Goal: Task Accomplishment & Management: Complete application form

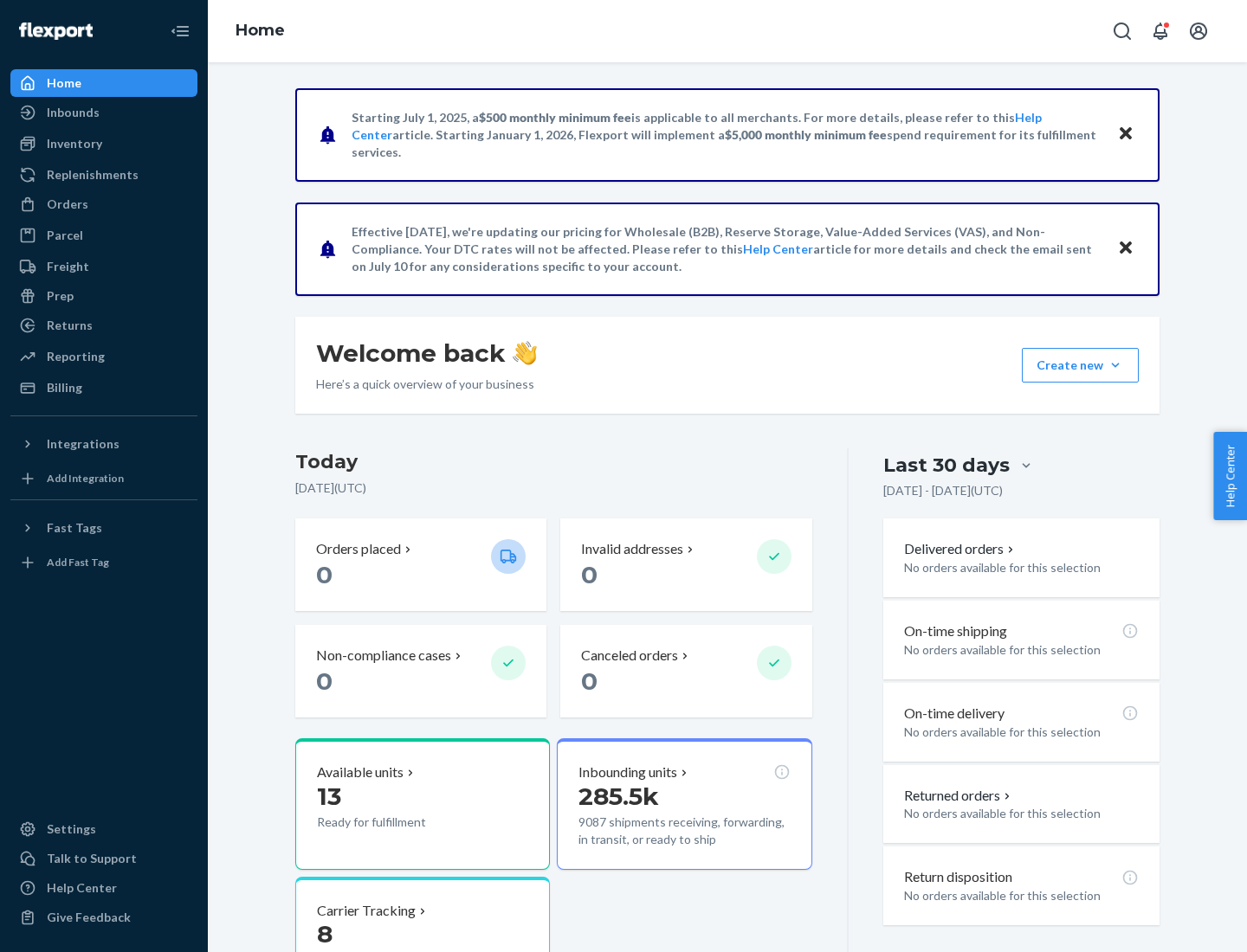
click at [1115, 365] on button "Create new Create new inbound Create new order Create new product" at bounding box center [1081, 365] width 117 height 34
click at [104, 112] on div "Inbounds" at bounding box center [104, 112] width 184 height 24
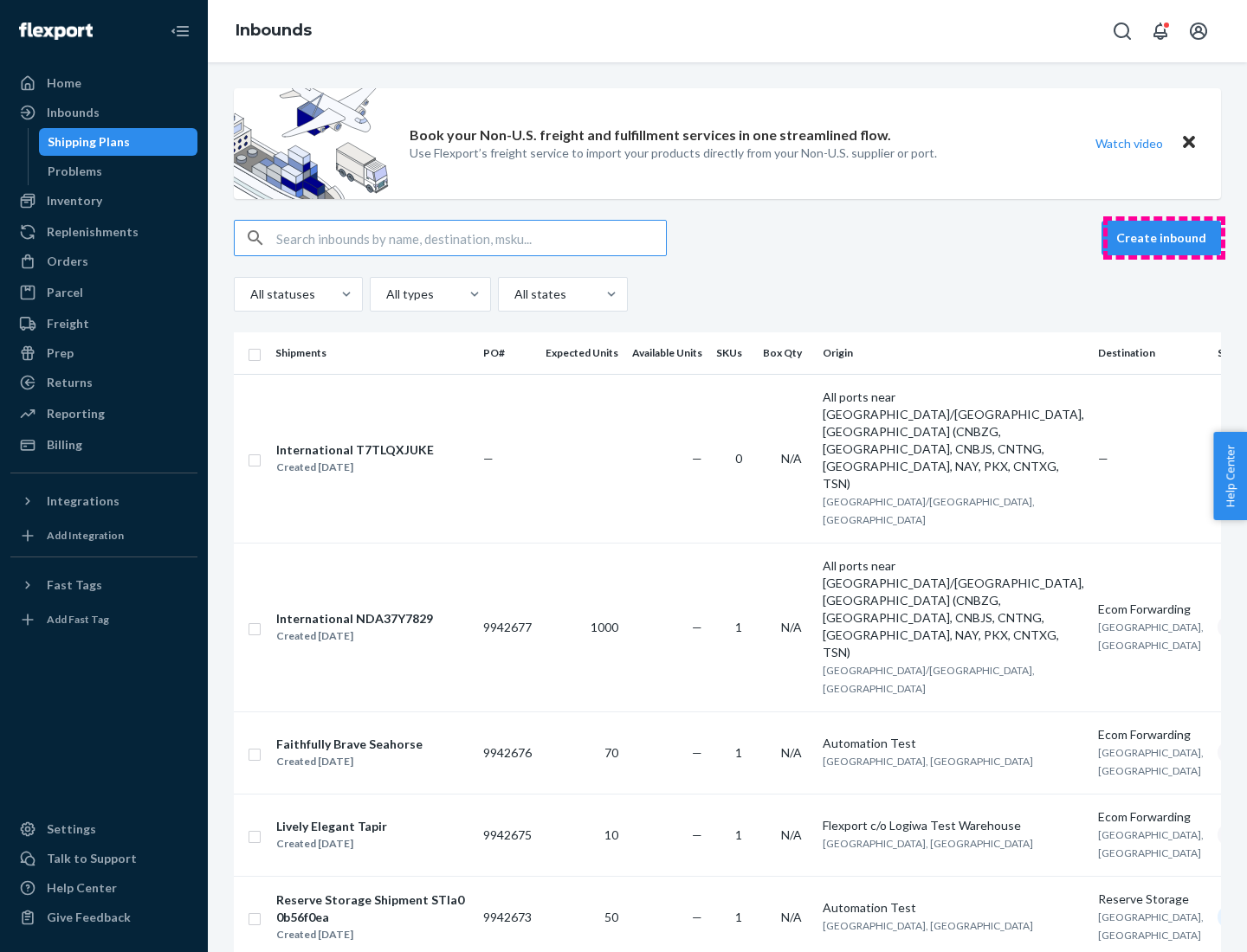
click at [1163, 238] on button "Create inbound" at bounding box center [1161, 238] width 120 height 34
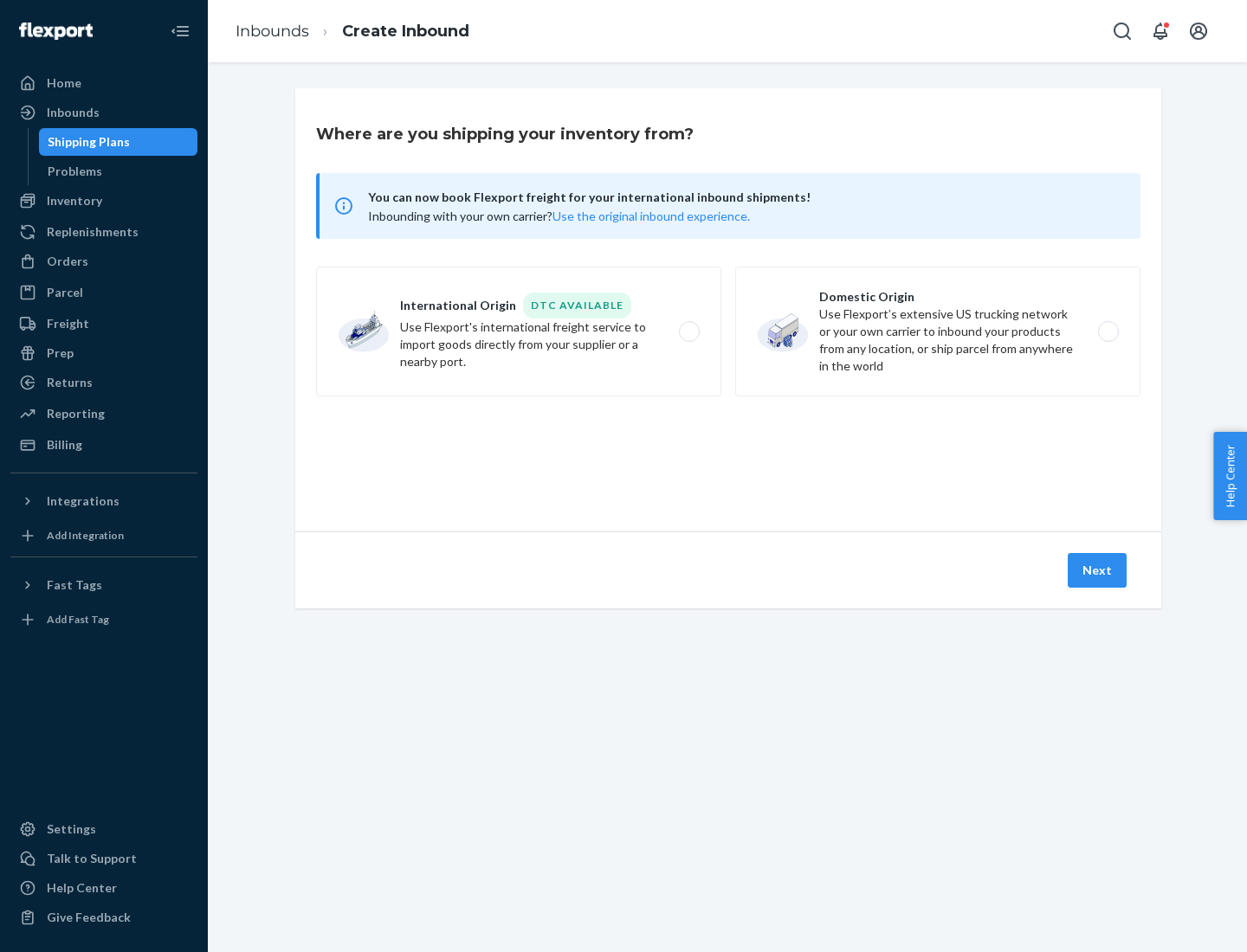
click at [938, 332] on label "Domestic Origin Use Flexport’s extensive US trucking network or your own carrie…" at bounding box center [938, 332] width 405 height 130
click at [1108, 332] on input "Domestic Origin Use Flexport’s extensive US trucking network or your own carrie…" at bounding box center [1113, 332] width 11 height 11
radio input "true"
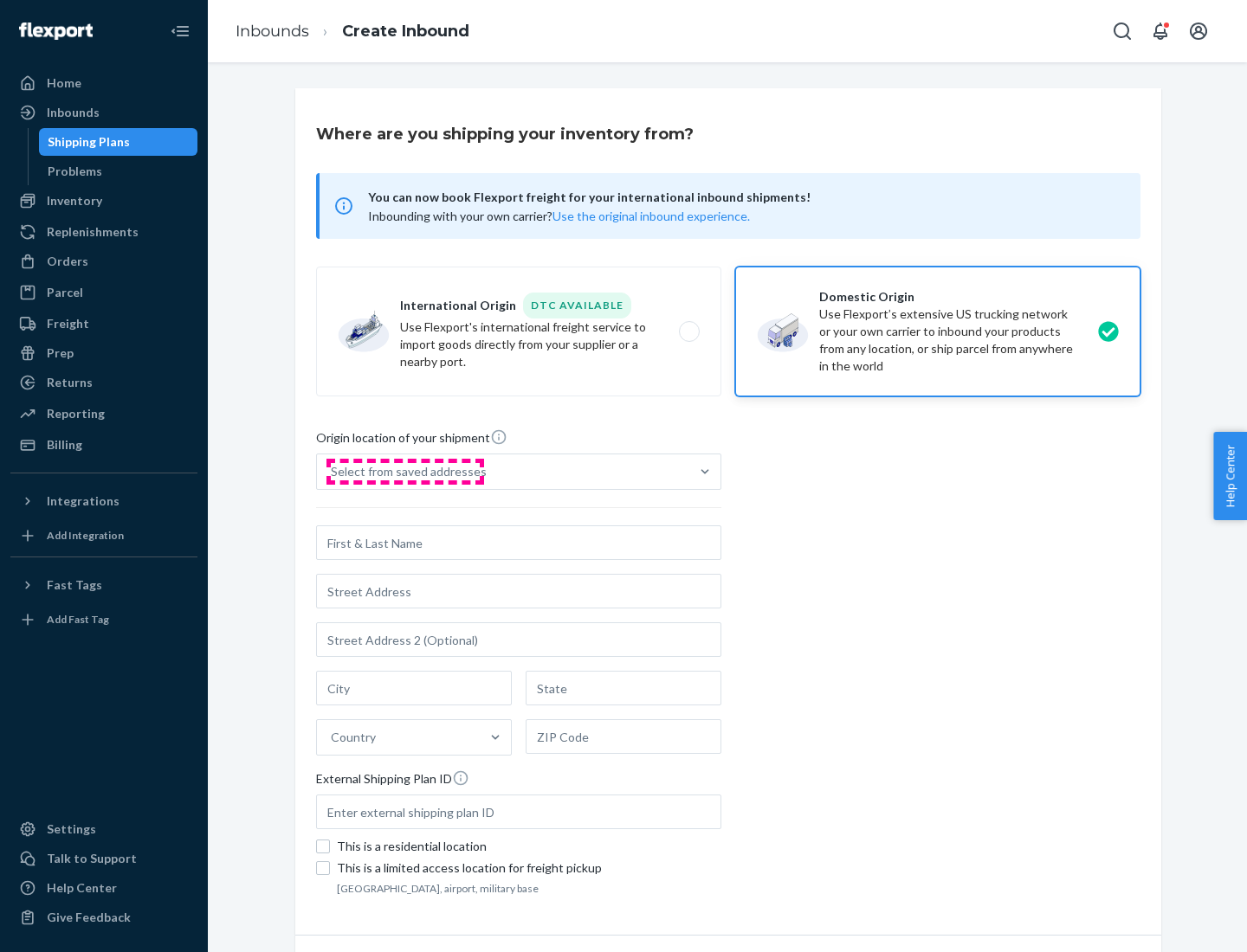
click at [404, 472] on div "Select from saved addresses" at bounding box center [409, 472] width 156 height 18
click at [333, 472] on input "Select from saved addresses" at bounding box center [332, 472] width 2 height 18
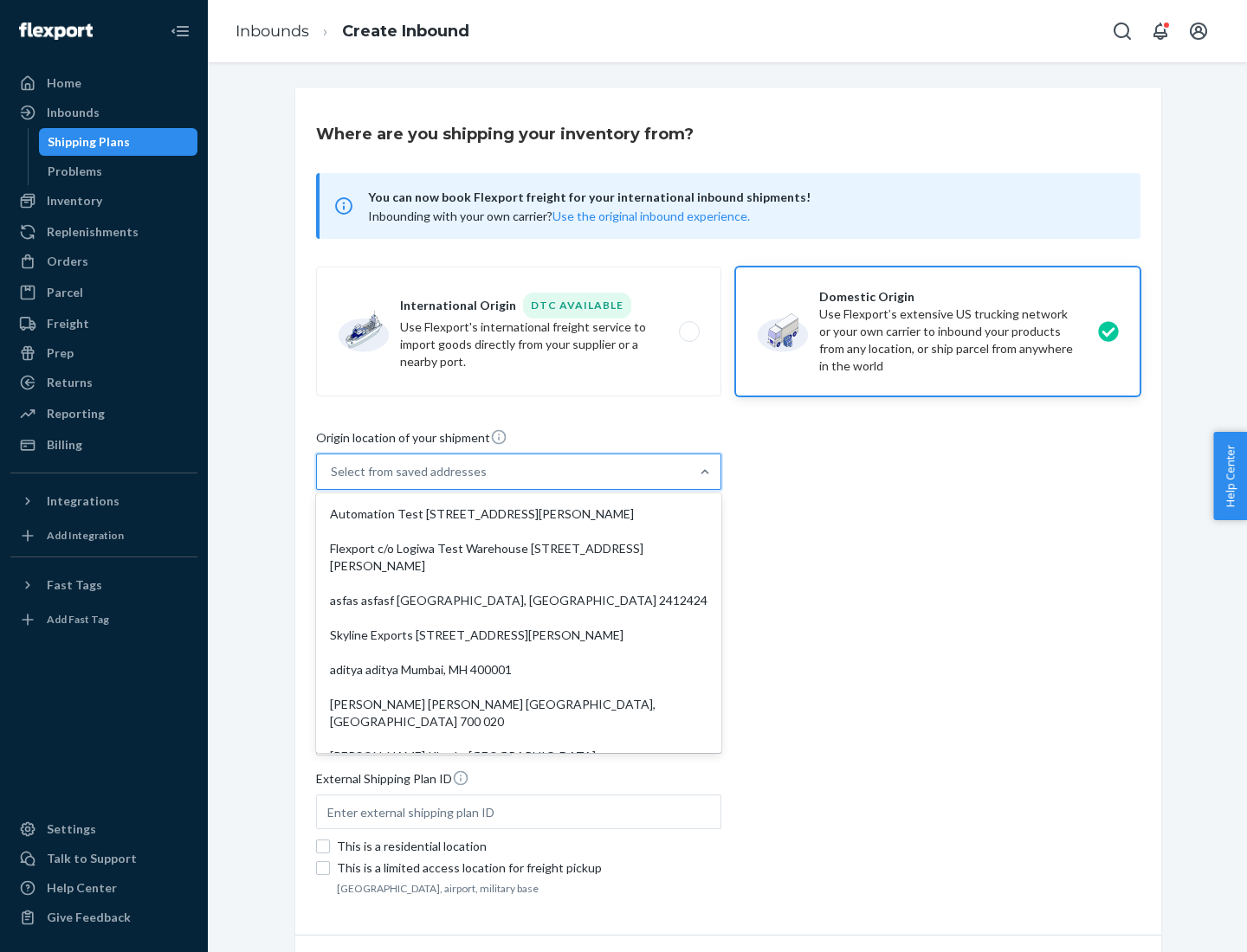
scroll to position [7, 0]
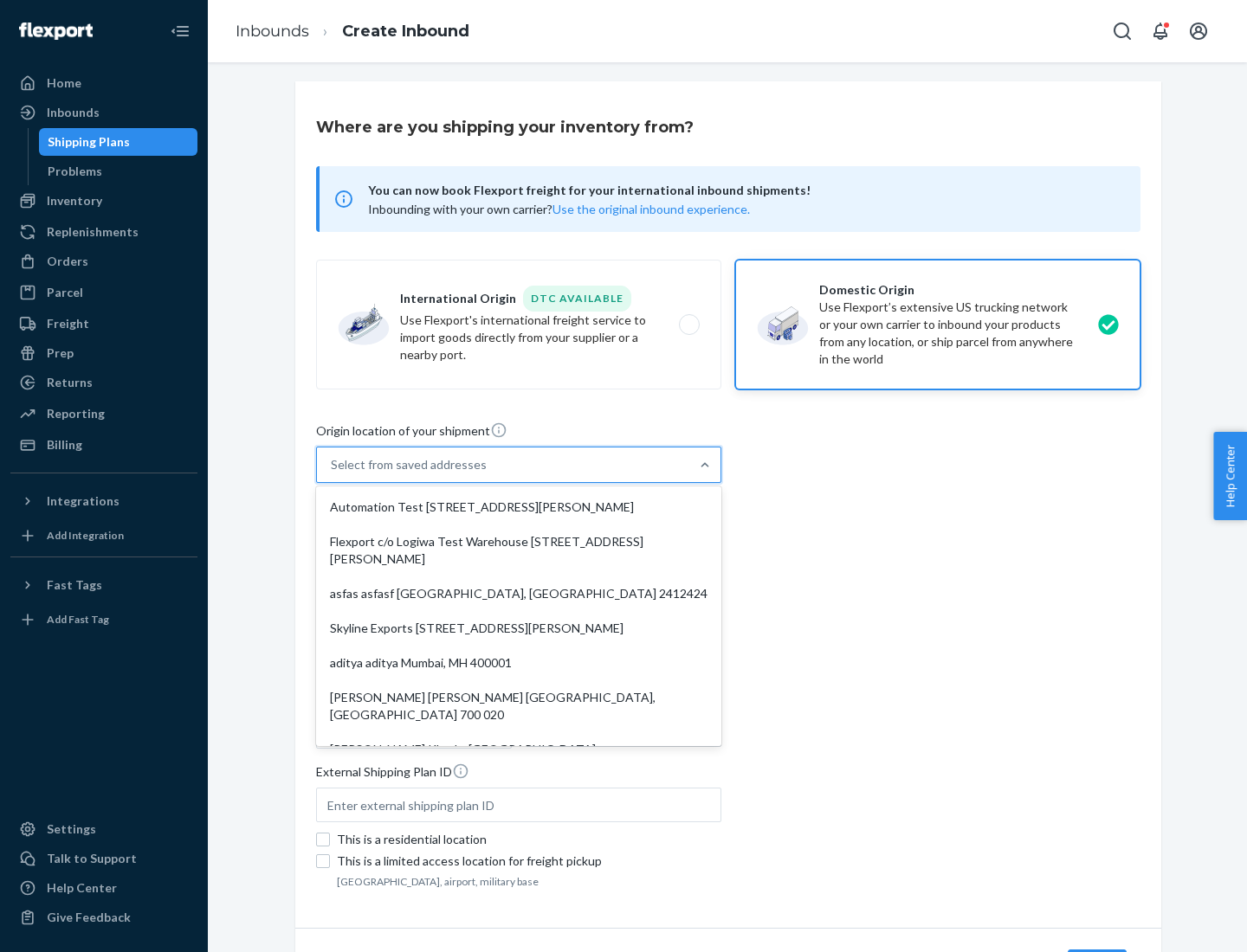
click at [518, 507] on div "Automation Test [STREET_ADDRESS][PERSON_NAME]" at bounding box center [518, 506] width 399 height 34
click at [333, 474] on input "option Automation Test [STREET_ADDRESS][PERSON_NAME]. 9 results available. Use …" at bounding box center [332, 464] width 2 height 18
type input "Automation Test"
type input "[STREET_ADDRESS][PERSON_NAME]"
type input "9th Floor"
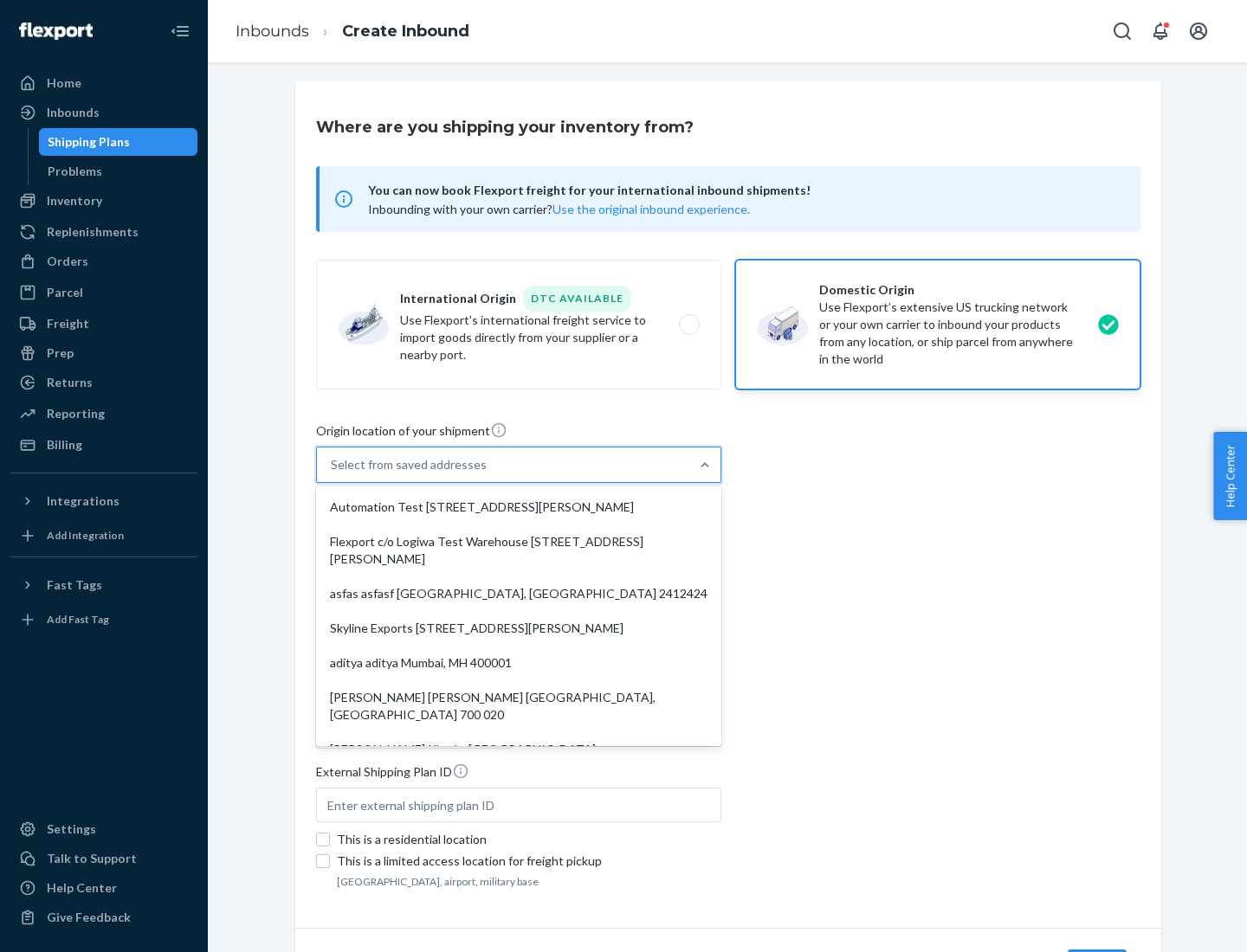
type input "[GEOGRAPHIC_DATA]"
type input "CA"
type input "94104"
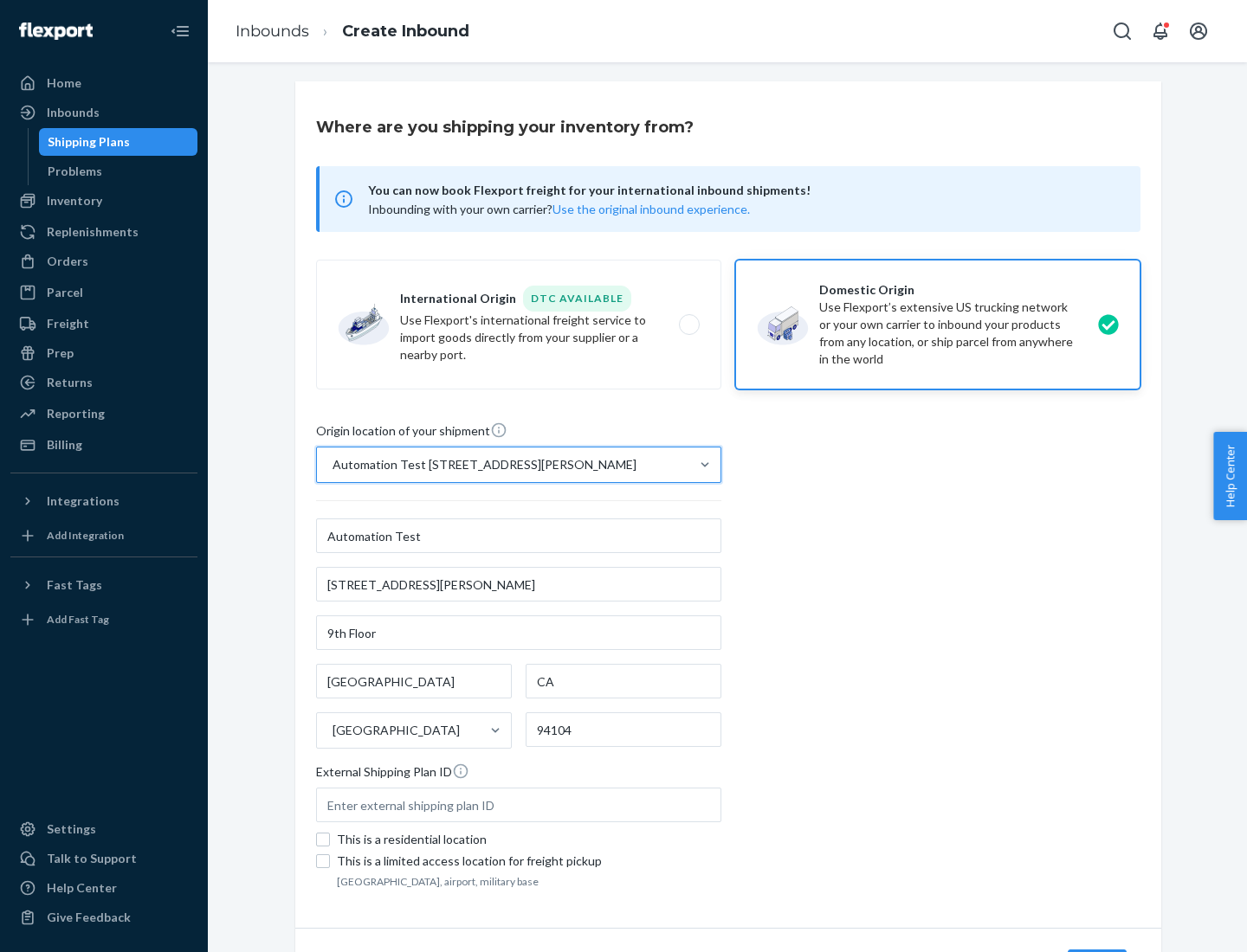
scroll to position [101, 0]
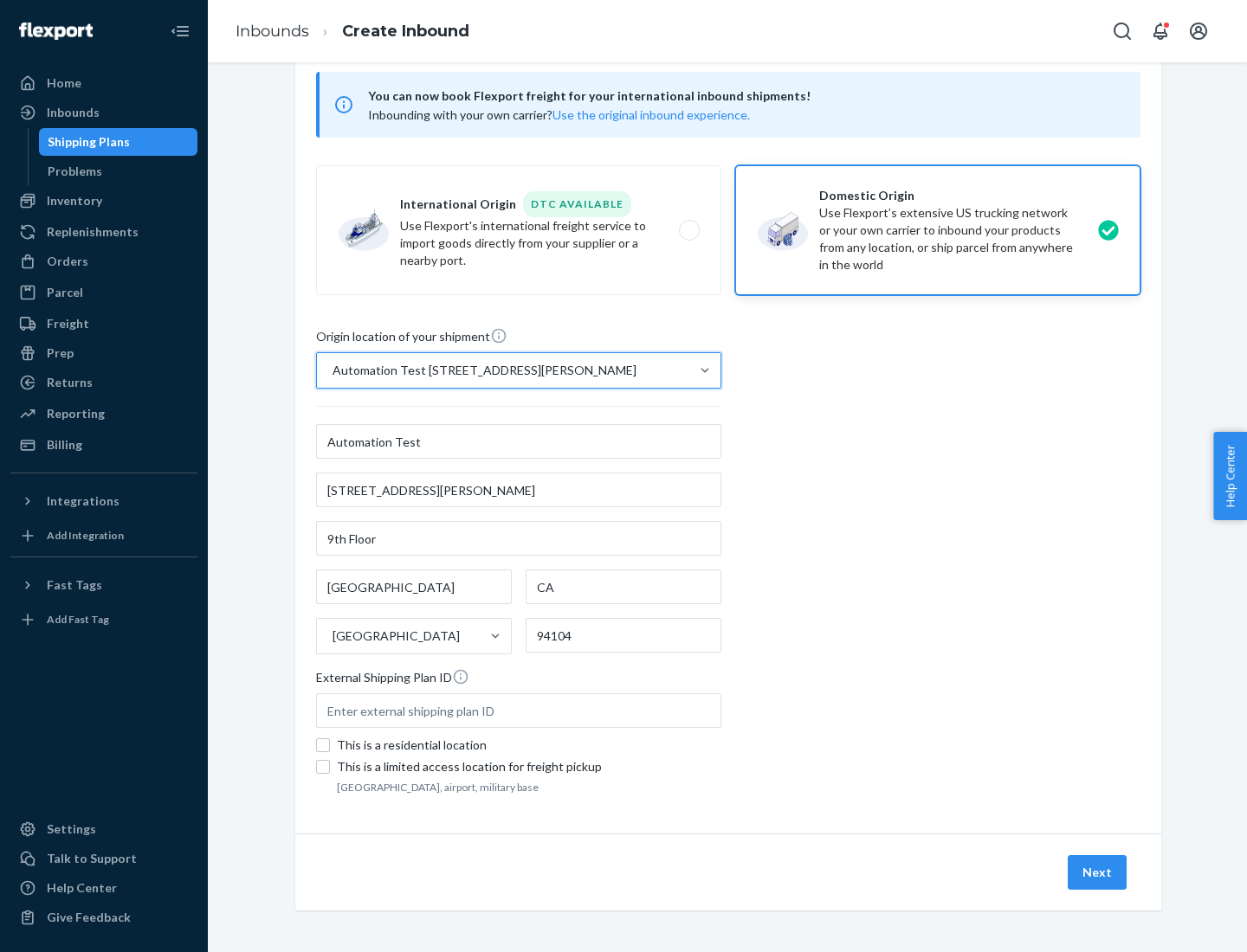
click at [1098, 872] on button "Next" at bounding box center [1096, 872] width 59 height 34
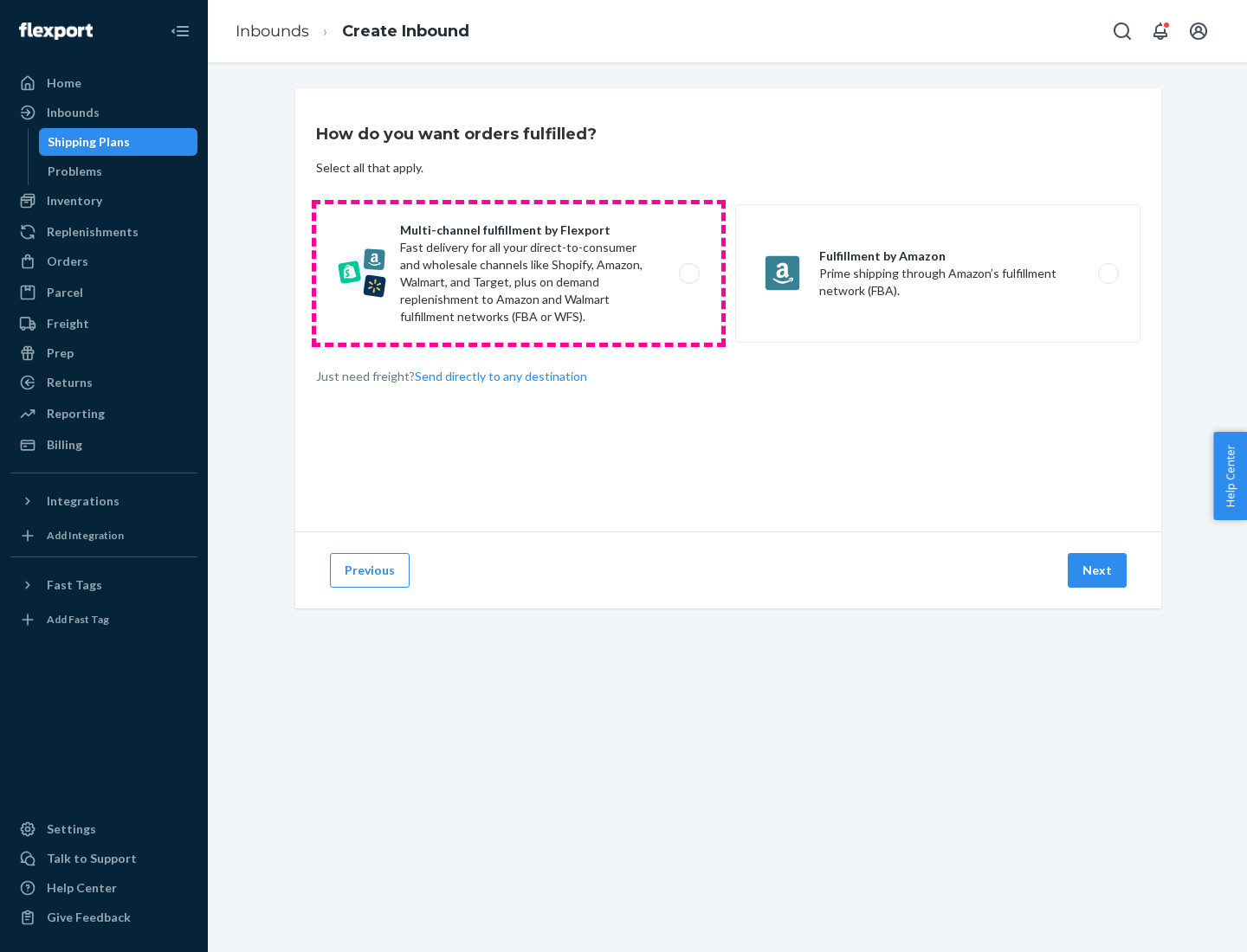
click at [518, 273] on label "Multi-channel fulfillment by Flexport Fast delivery for all your direct-to-cons…" at bounding box center [518, 273] width 405 height 138
click at [689, 273] on input "Multi-channel fulfillment by Flexport Fast delivery for all your direct-to-cons…" at bounding box center [694, 274] width 11 height 11
radio input "true"
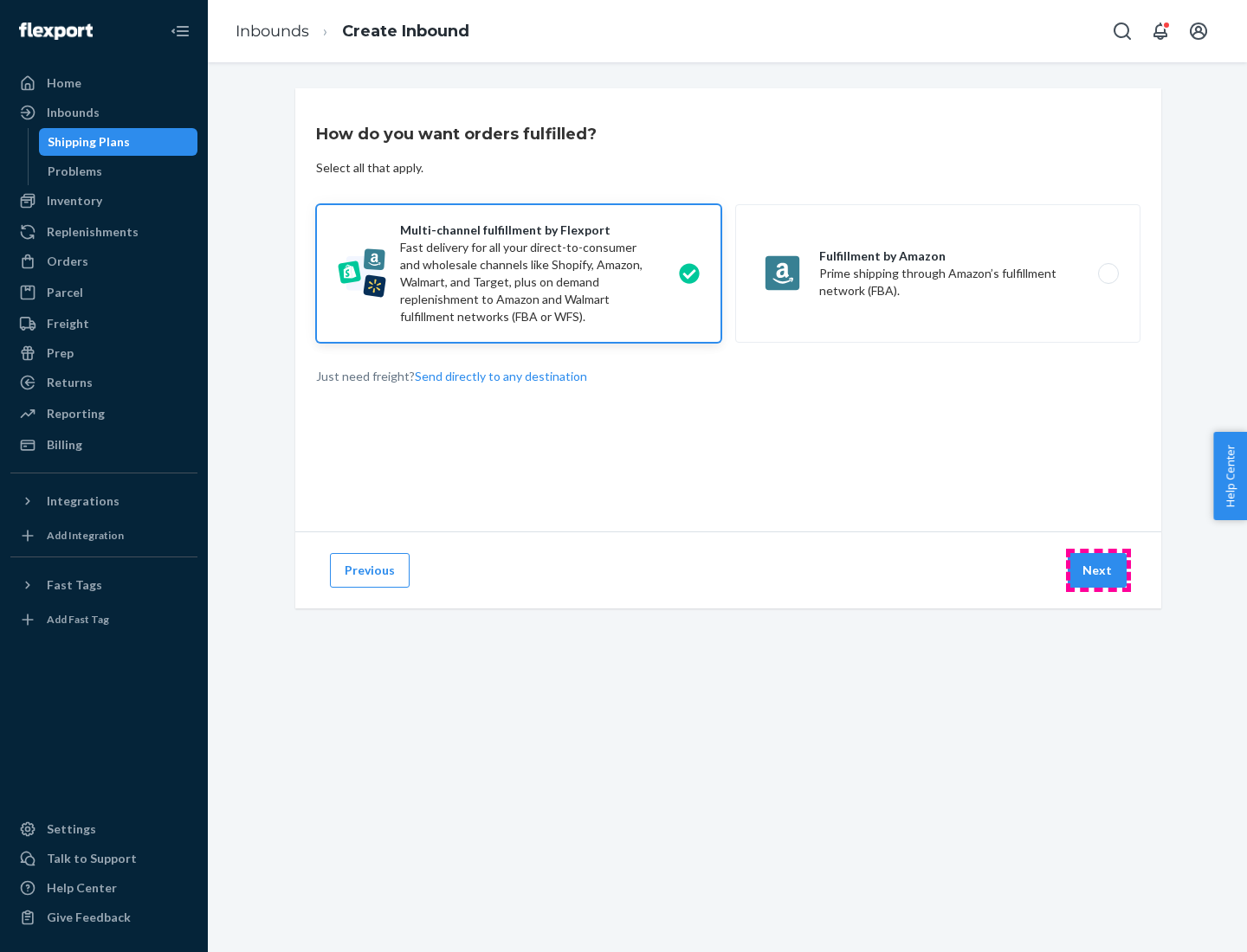
click at [1098, 570] on button "Next" at bounding box center [1096, 569] width 59 height 34
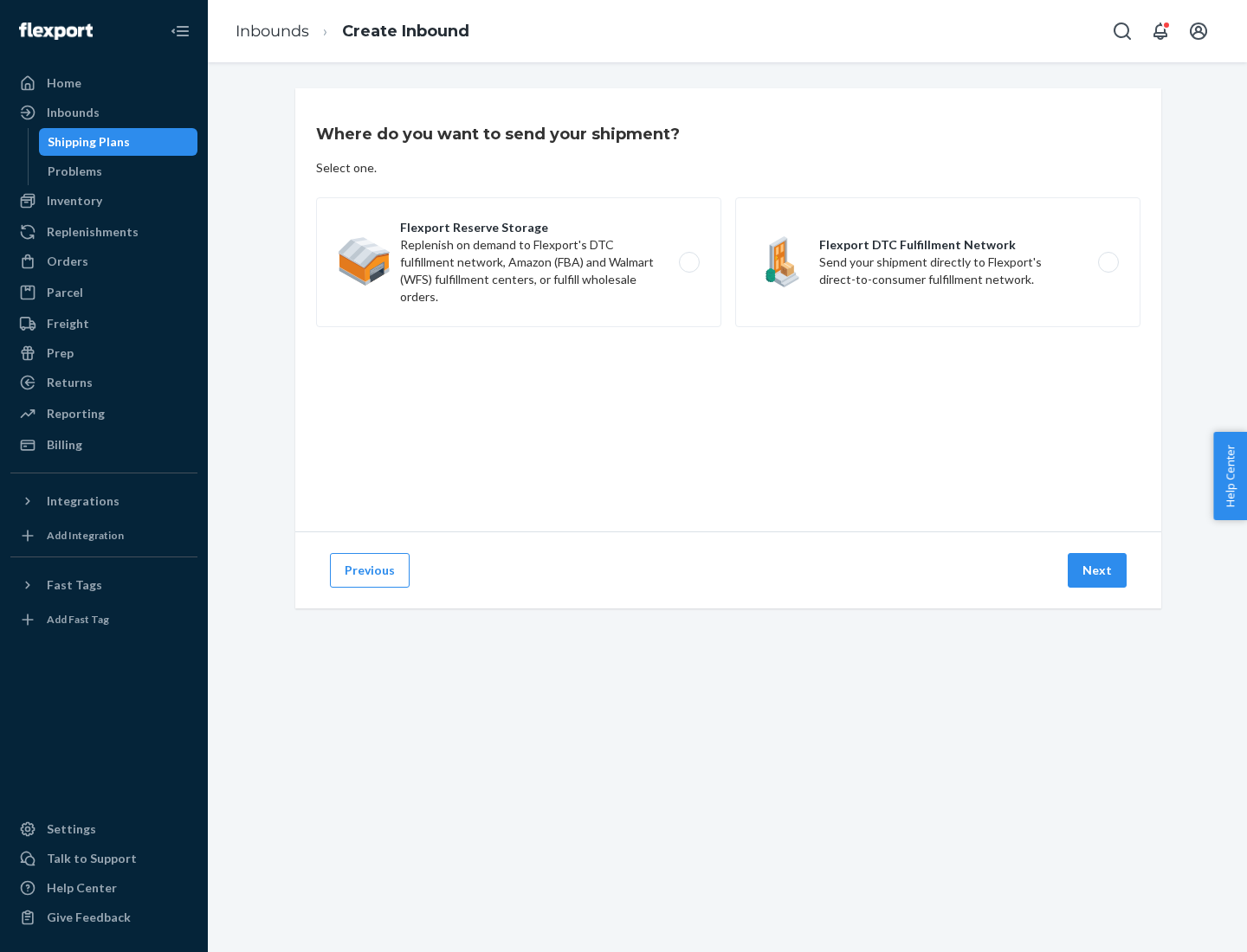
click at [938, 262] on label "Flexport DTC Fulfillment Network Send your shipment directly to Flexport's dire…" at bounding box center [938, 262] width 405 height 130
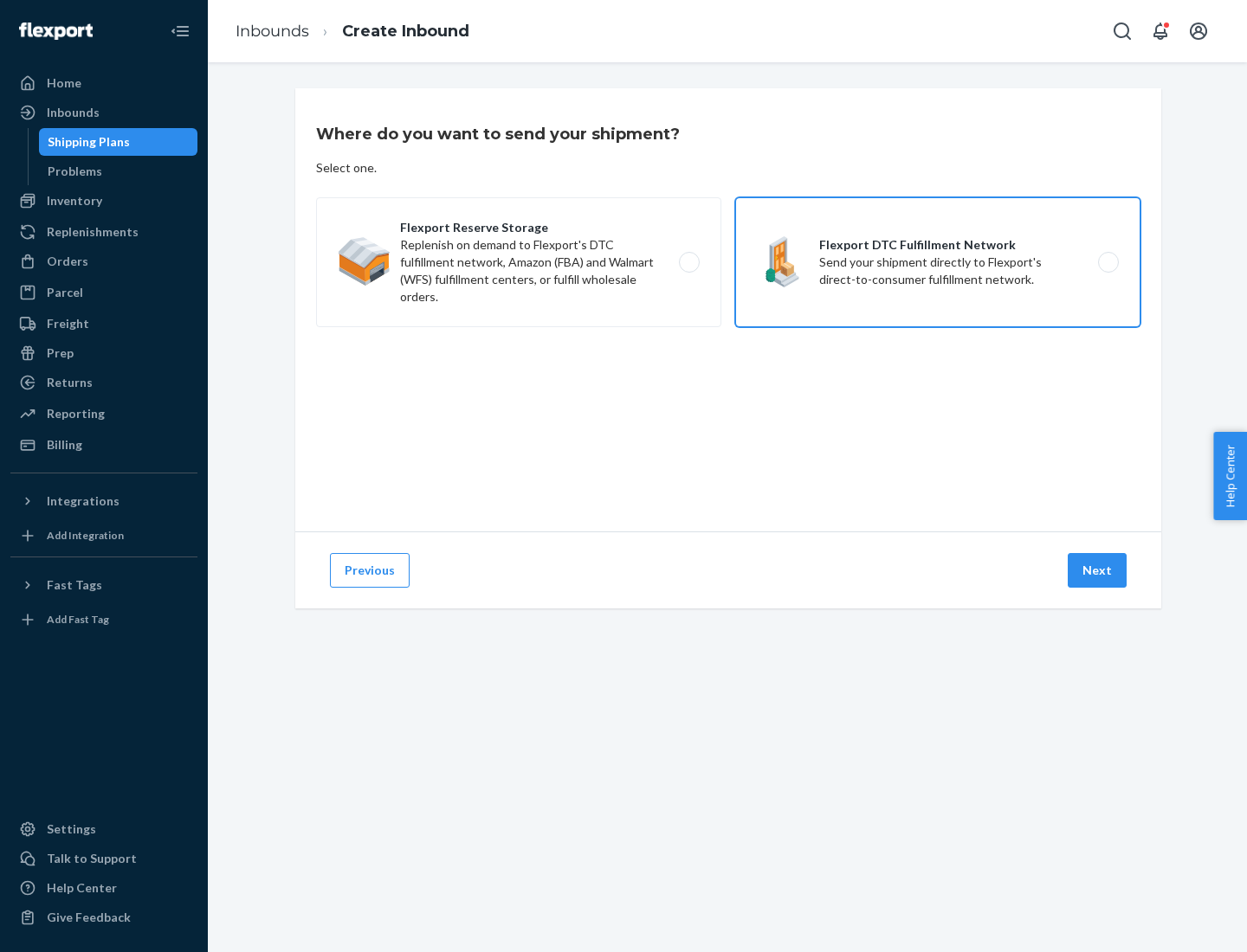
click at [1108, 262] on input "Flexport DTC Fulfillment Network Send your shipment directly to Flexport's dire…" at bounding box center [1113, 263] width 11 height 11
radio input "true"
click at [1098, 570] on button "Next" at bounding box center [1096, 569] width 59 height 34
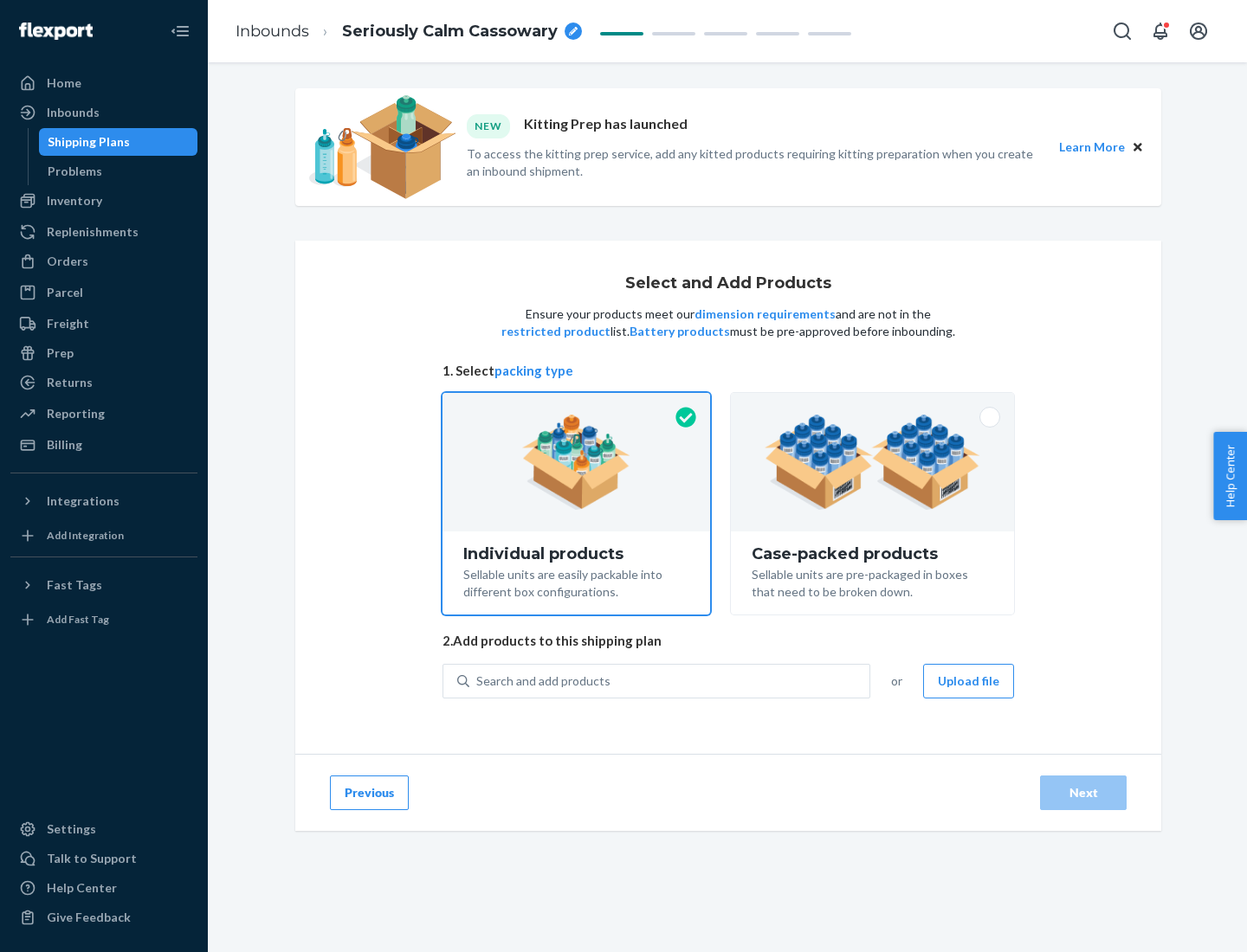
click at [873, 463] on img at bounding box center [873, 462] width 216 height 96
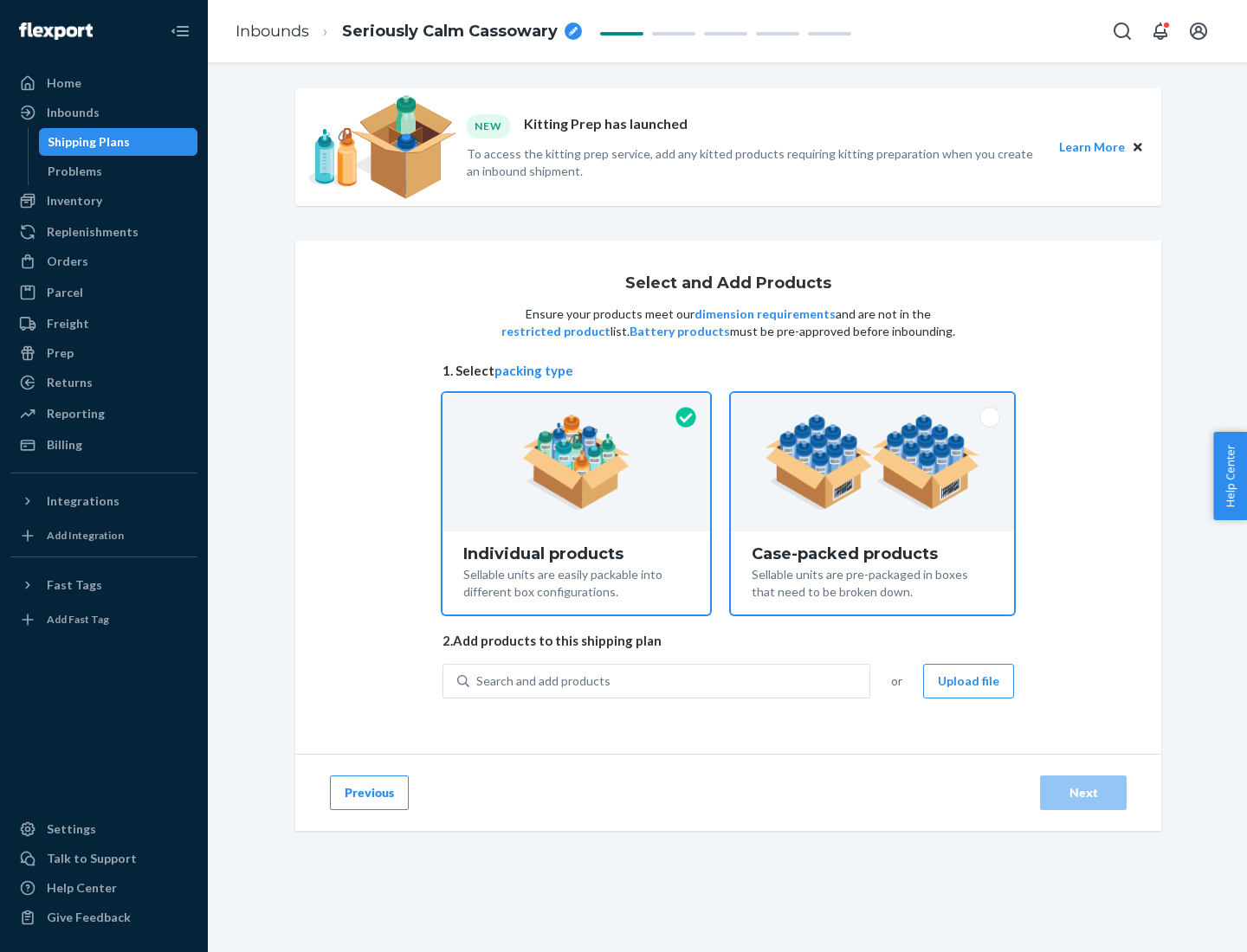
click at [873, 404] on input "Case-packed products Sellable units are pre-packaged in boxes that need to be b…" at bounding box center [873, 398] width 11 height 11
radio input "true"
radio input "false"
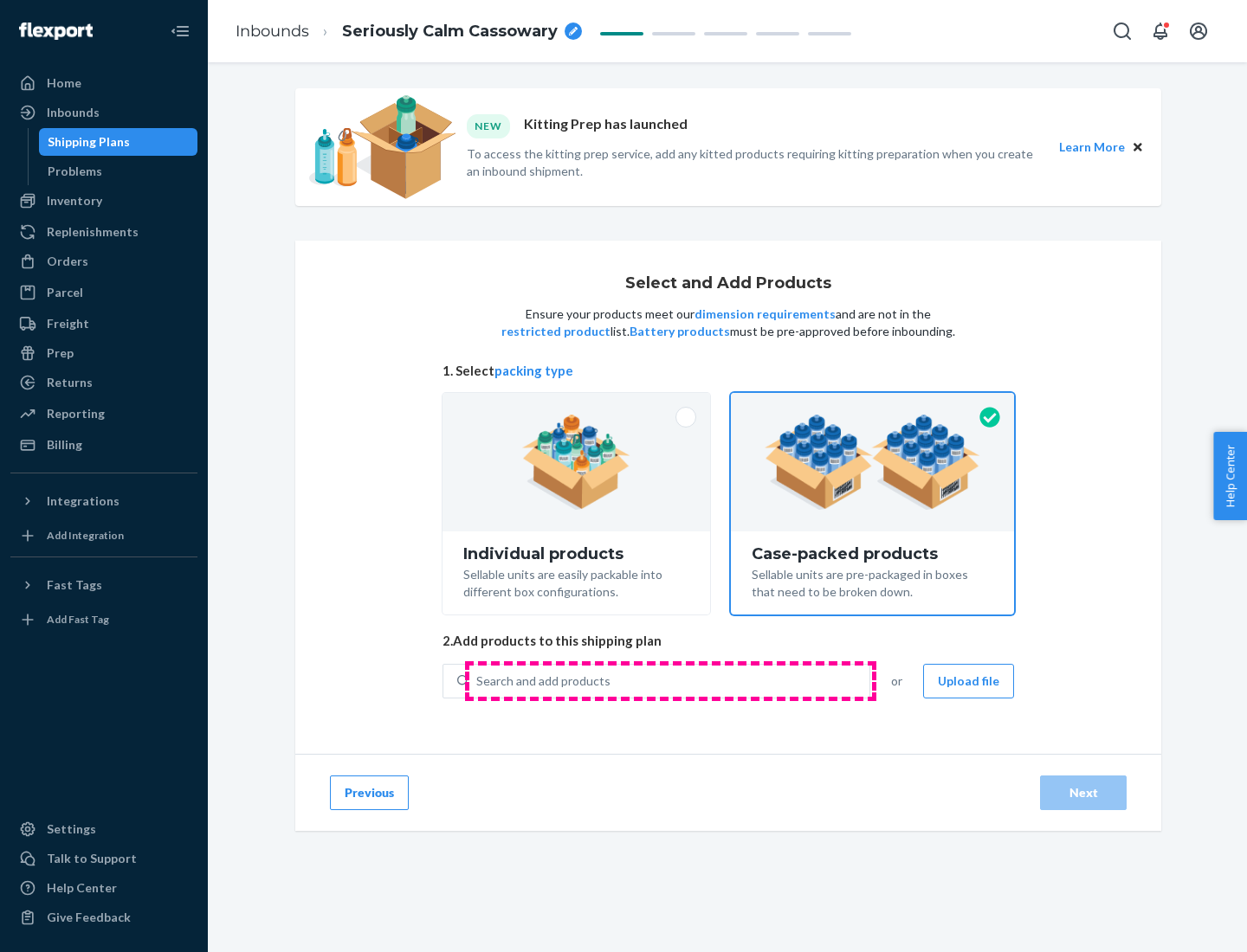
click at [670, 680] on div "Search and add products" at bounding box center [669, 682] width 400 height 32
click at [478, 680] on input "Search and add products" at bounding box center [478, 681] width 2 height 18
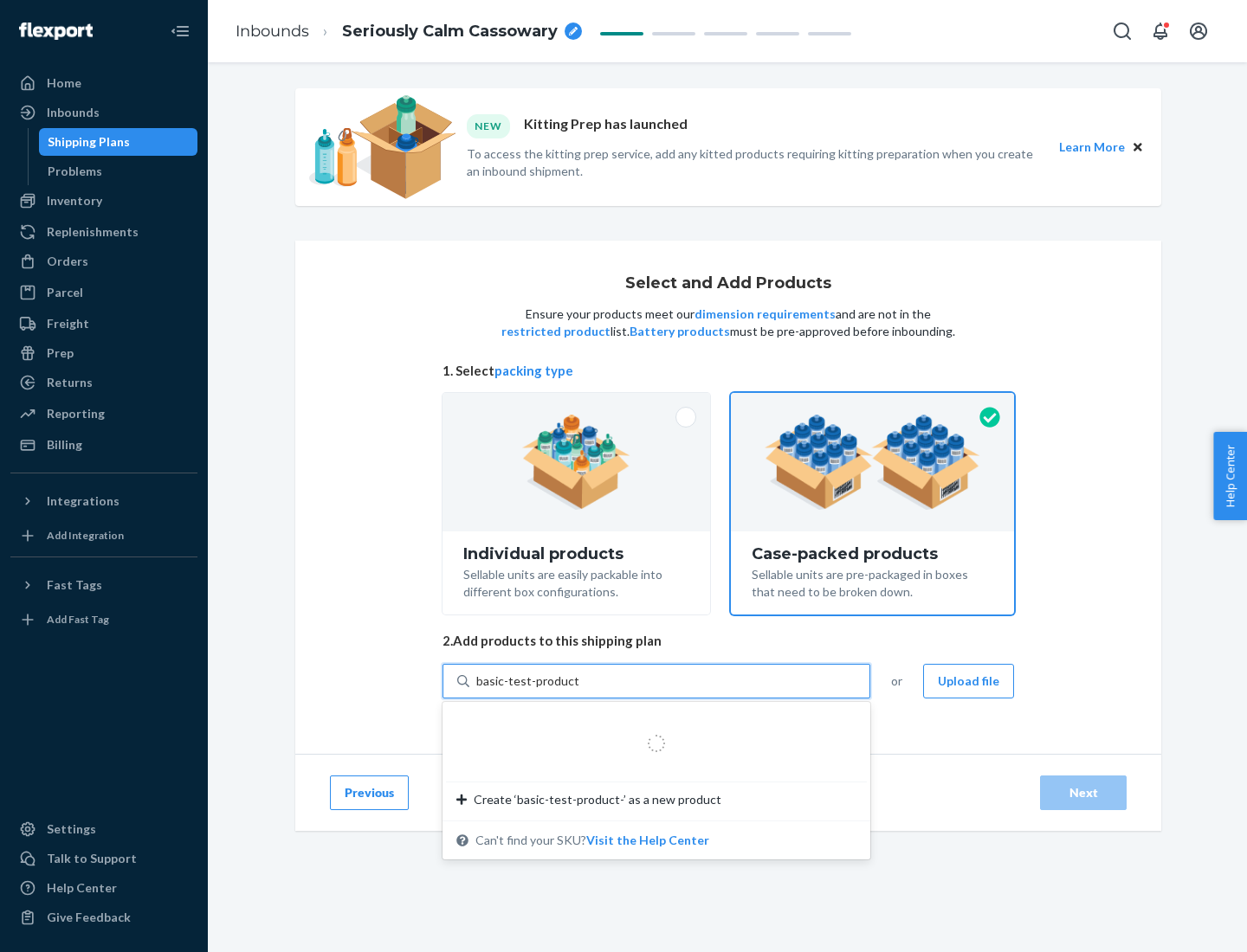
type input "basic-test-product-1"
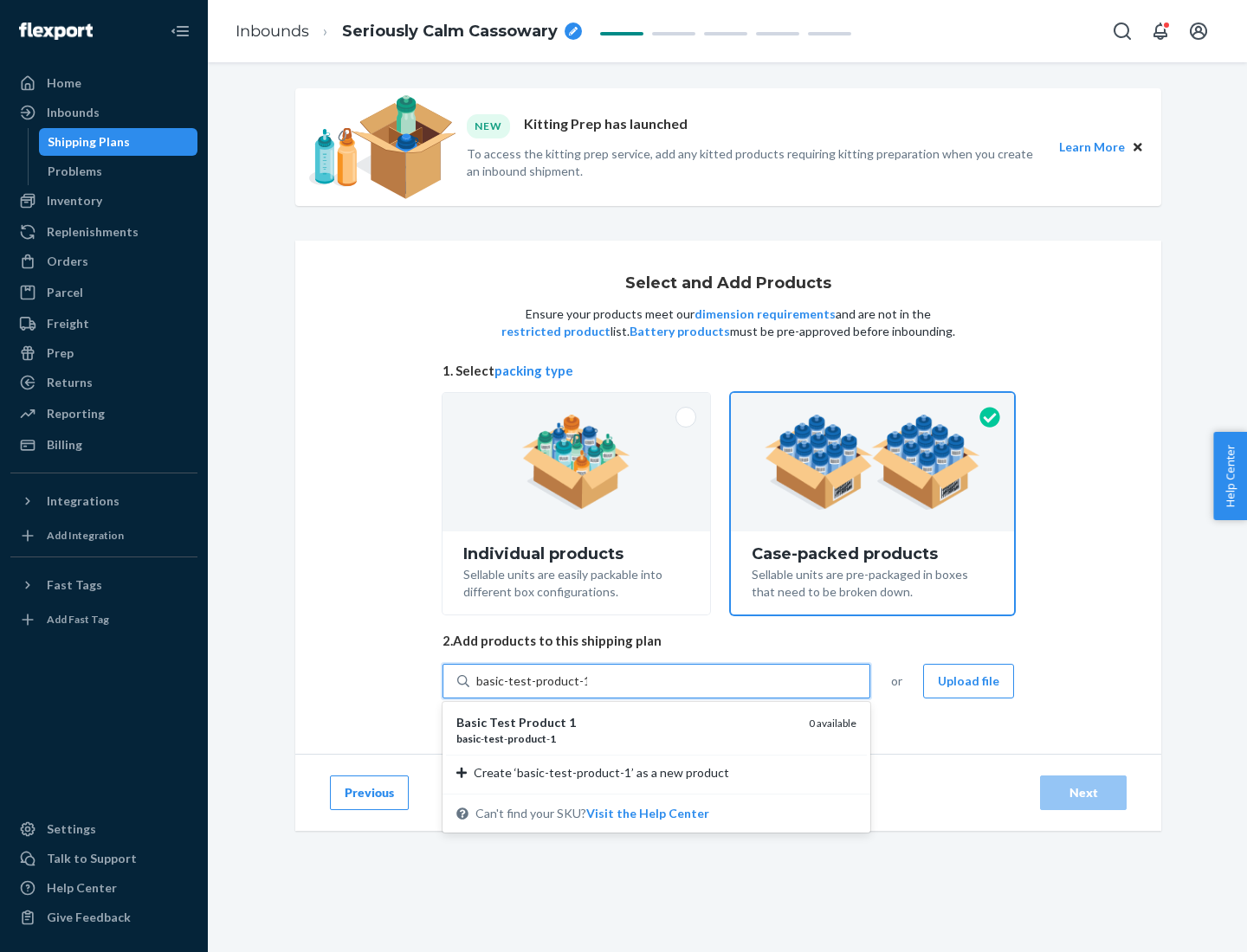
click at [626, 738] on div "basic - test - product - 1" at bounding box center [625, 738] width 338 height 15
click at [587, 690] on input "basic-test-product-1" at bounding box center [532, 681] width 111 height 18
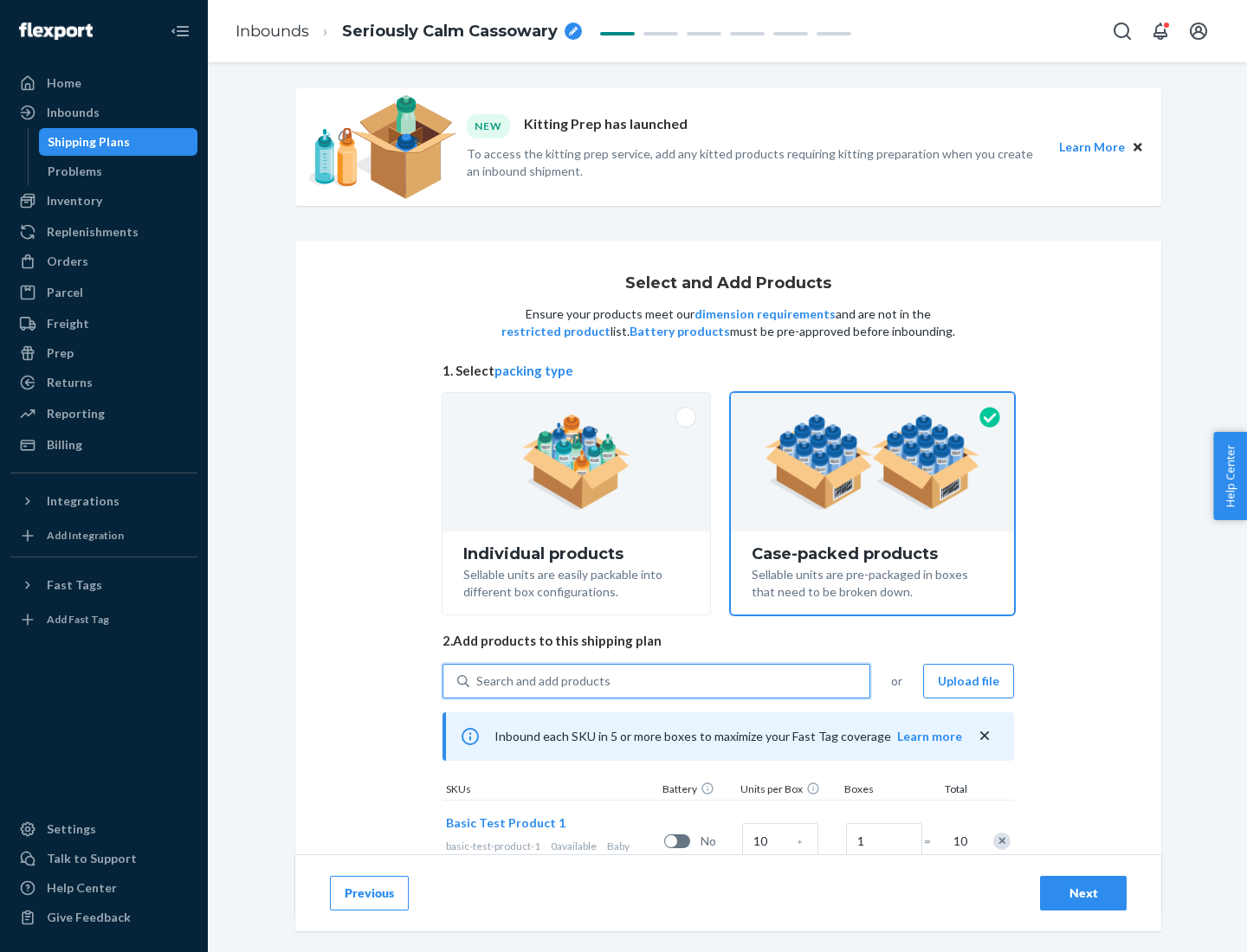
scroll to position [62, 0]
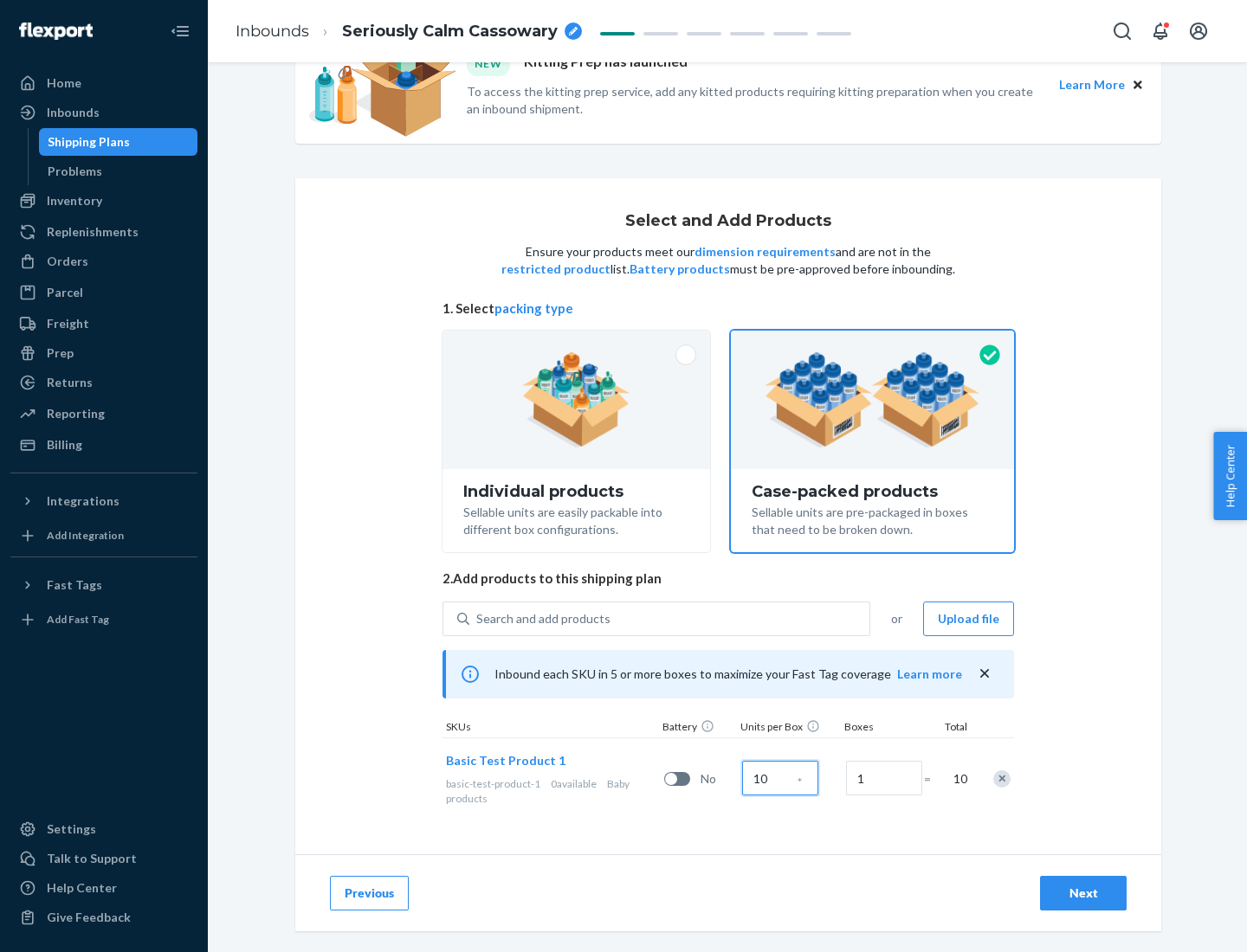
type input "10"
type input "7"
click at [1083, 893] on div "Next" at bounding box center [1083, 893] width 58 height 18
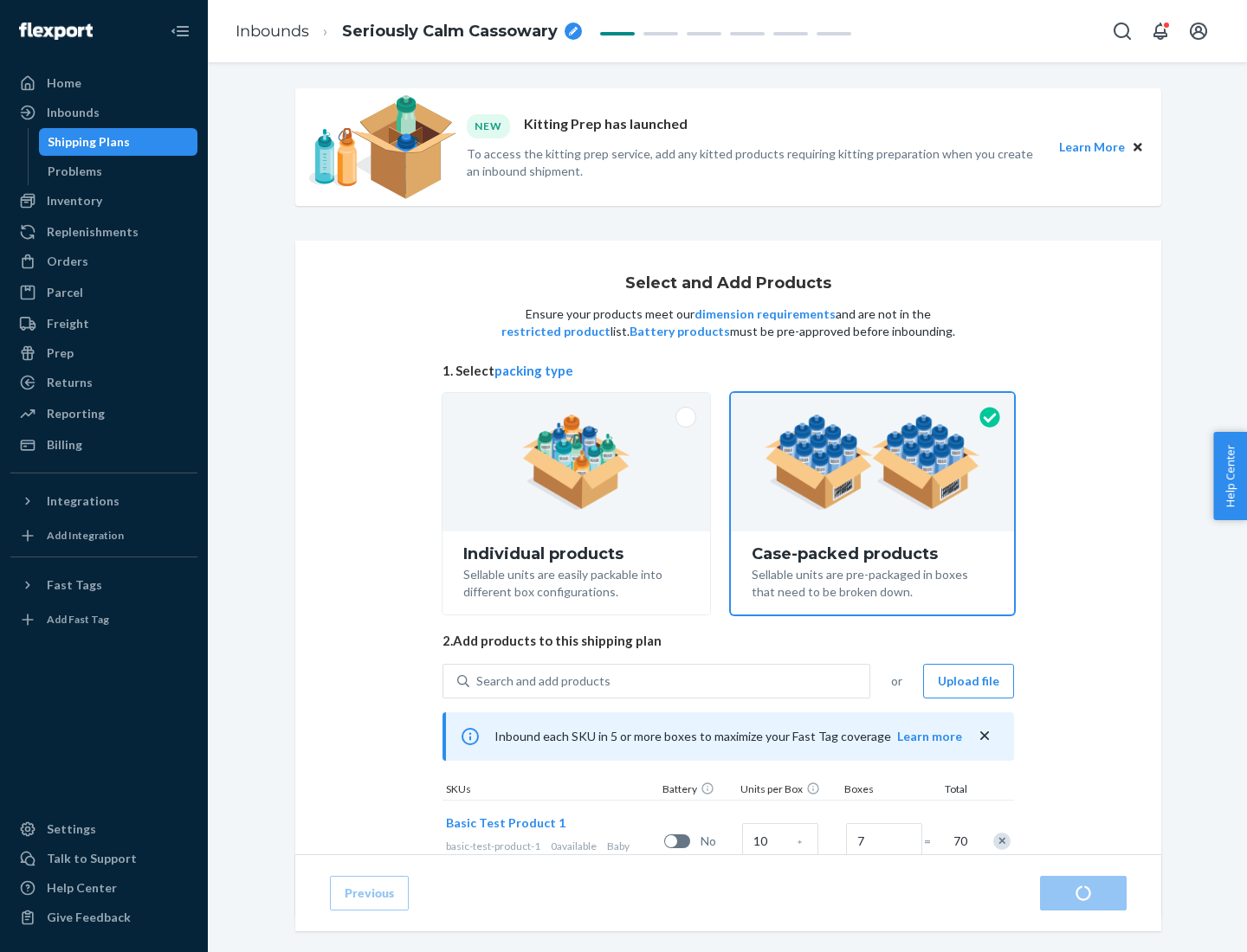
radio input "true"
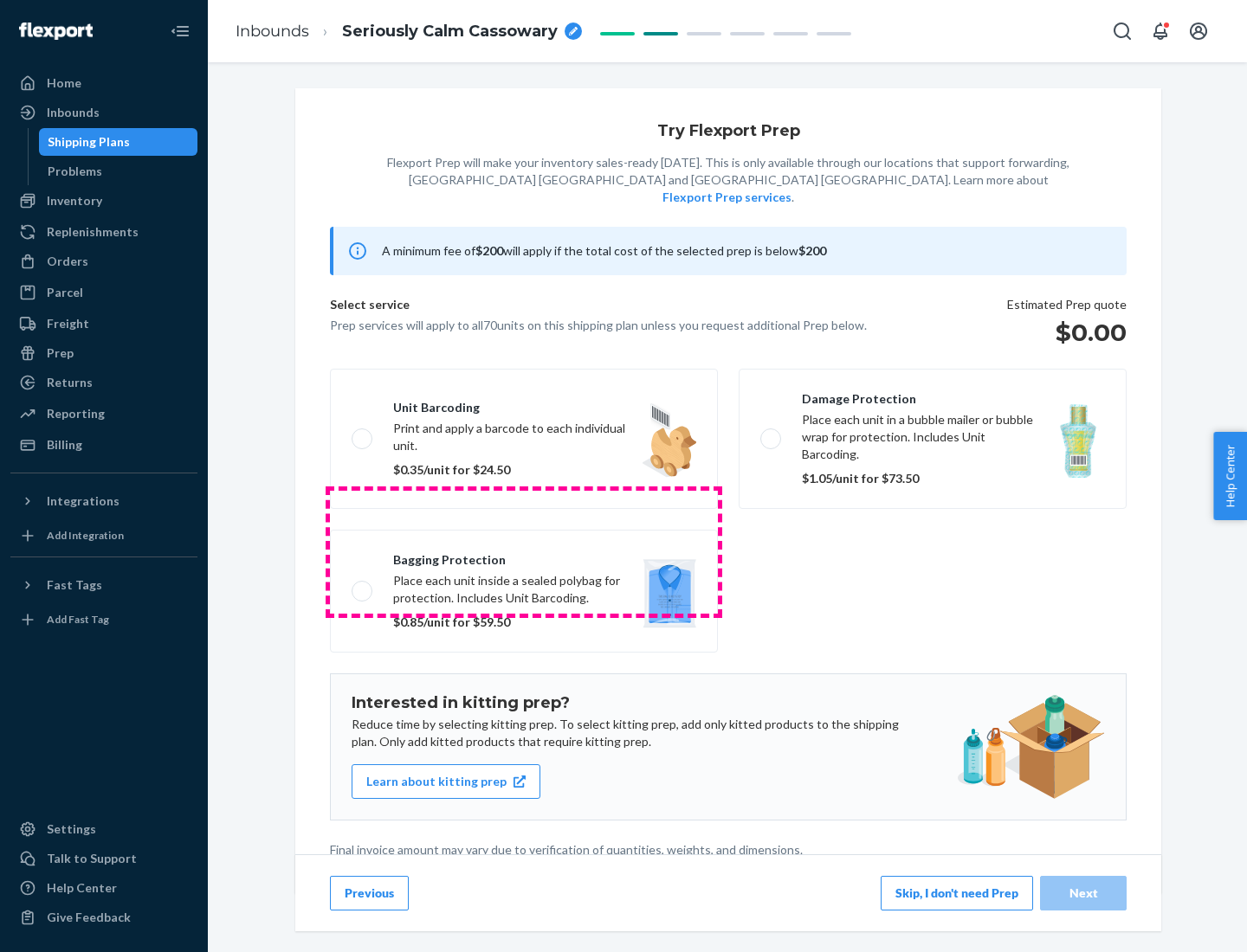
scroll to position [5, 0]
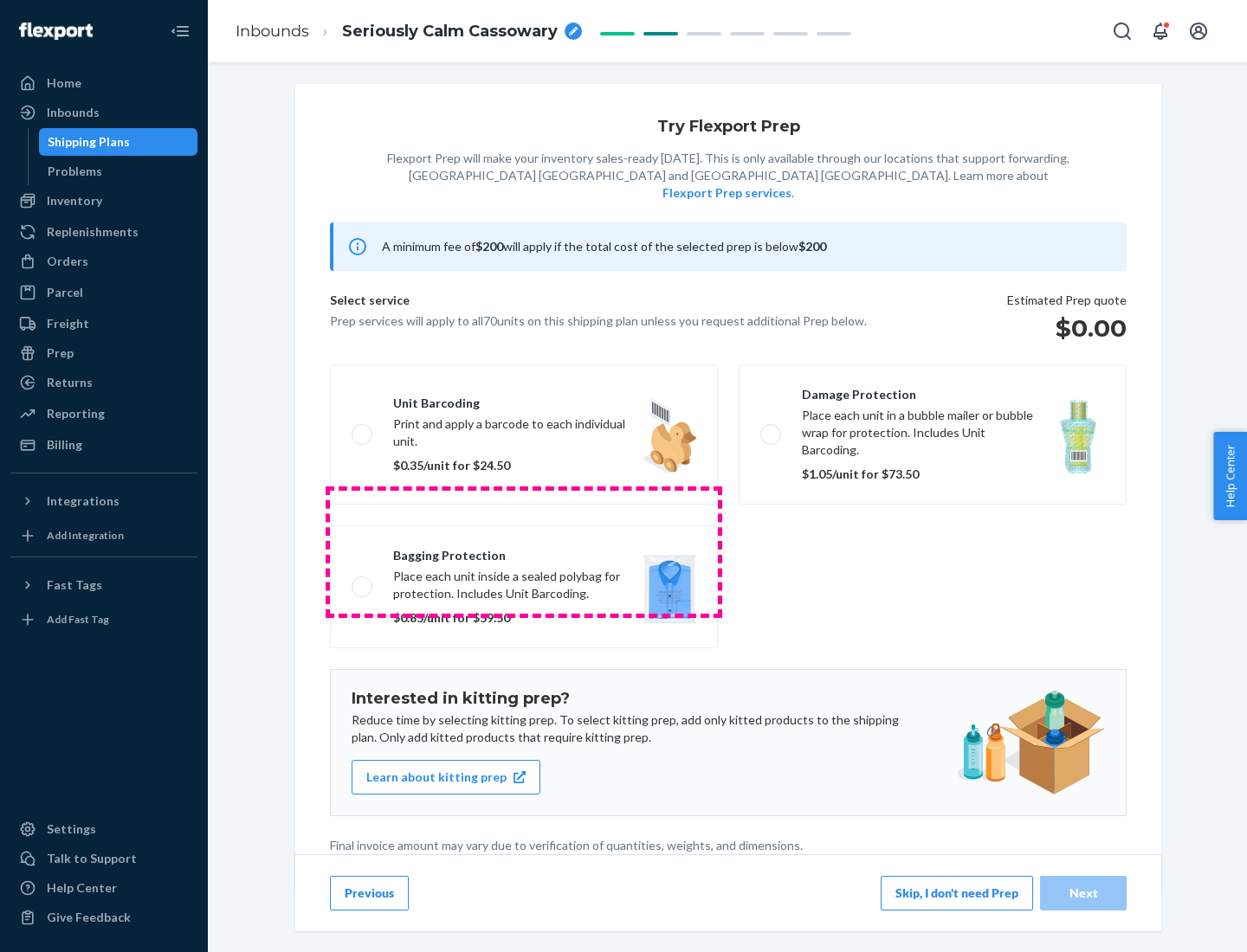
click at [524, 552] on label "Bagging protection Place each unit inside a sealed polybag for protection. Incl…" at bounding box center [523, 587] width 387 height 123
click at [362, 580] on input "Bagging protection Place each unit inside a sealed polybag for protection. Incl…" at bounding box center [357, 586] width 11 height 11
checkbox input "true"
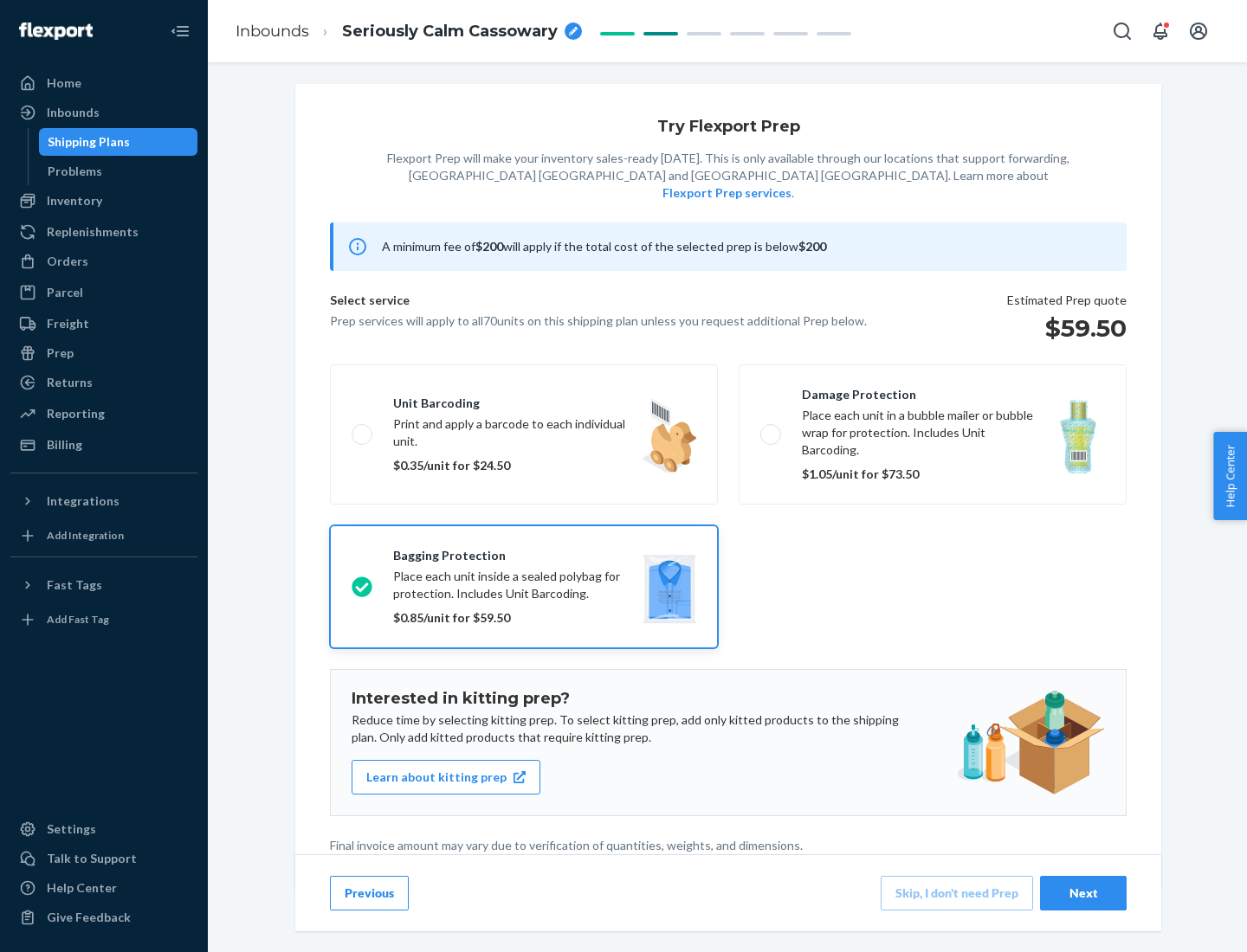
click at [1083, 893] on div "Next" at bounding box center [1083, 893] width 58 height 18
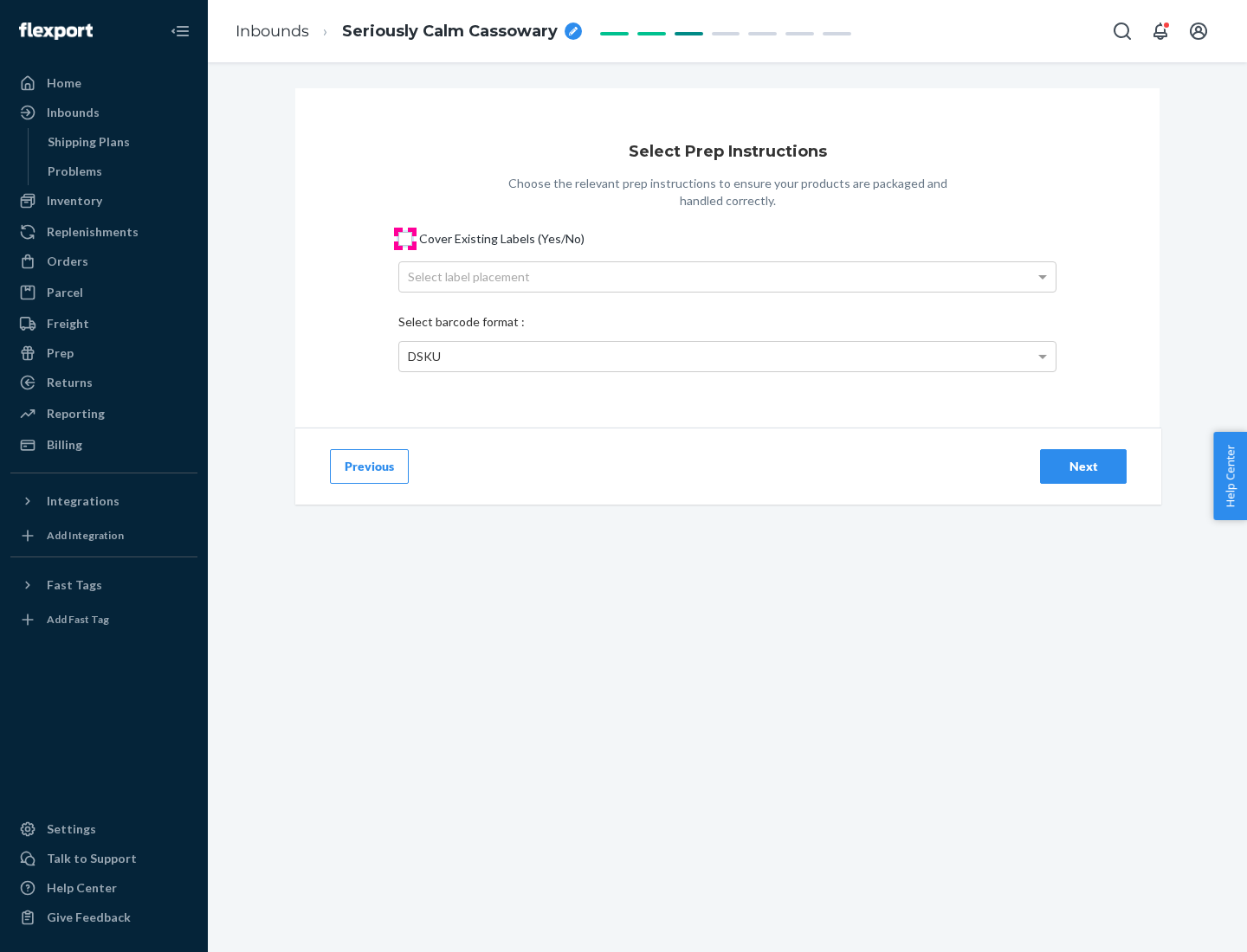
click at [405, 238] on input "Cover Existing Labels (Yes/No)" at bounding box center [405, 239] width 14 height 14
checkbox input "true"
click at [728, 276] on div "Select label placement" at bounding box center [728, 277] width 656 height 30
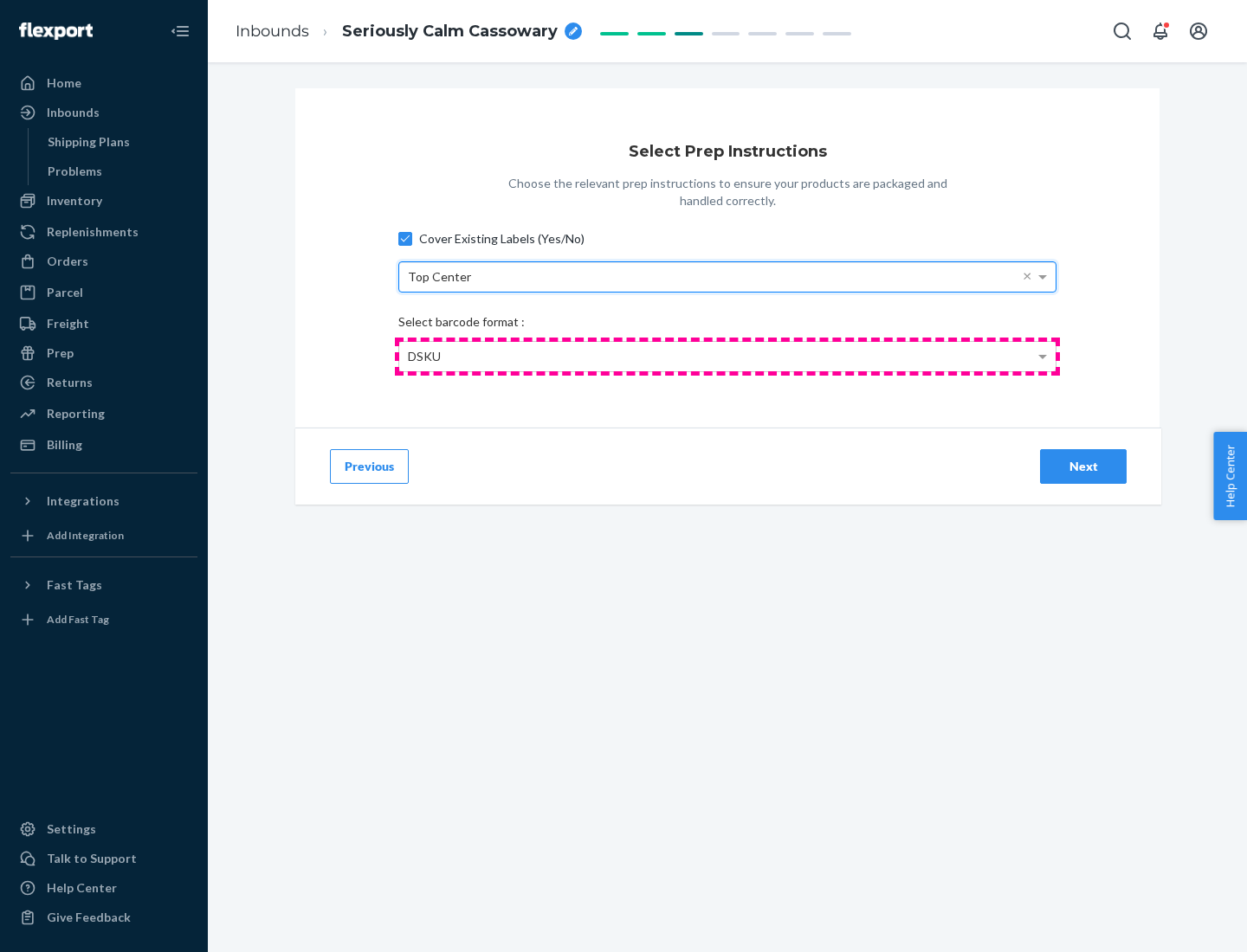
click at [728, 356] on div "DSKU" at bounding box center [728, 357] width 656 height 30
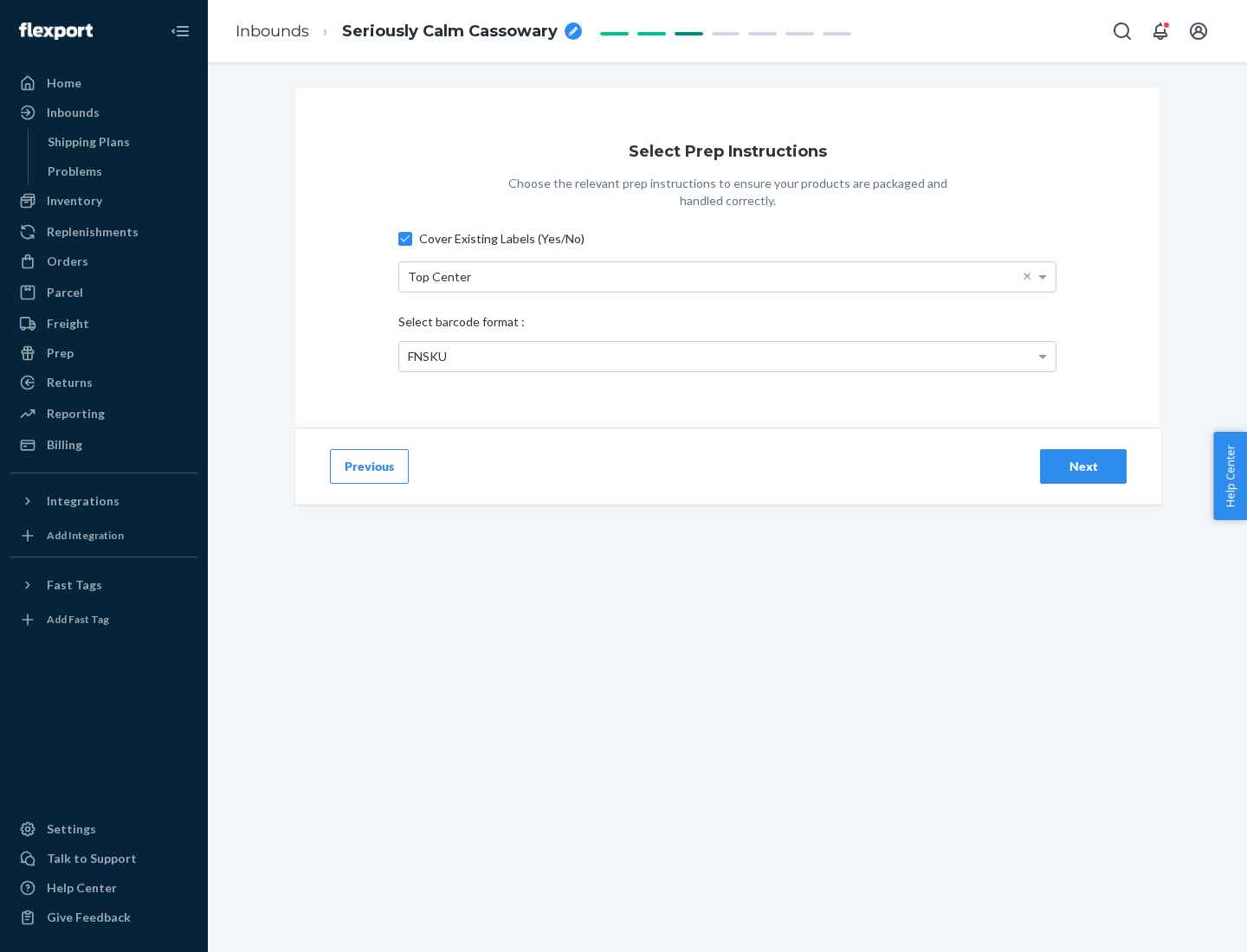
click at [1083, 465] on div "Next" at bounding box center [1083, 466] width 58 height 18
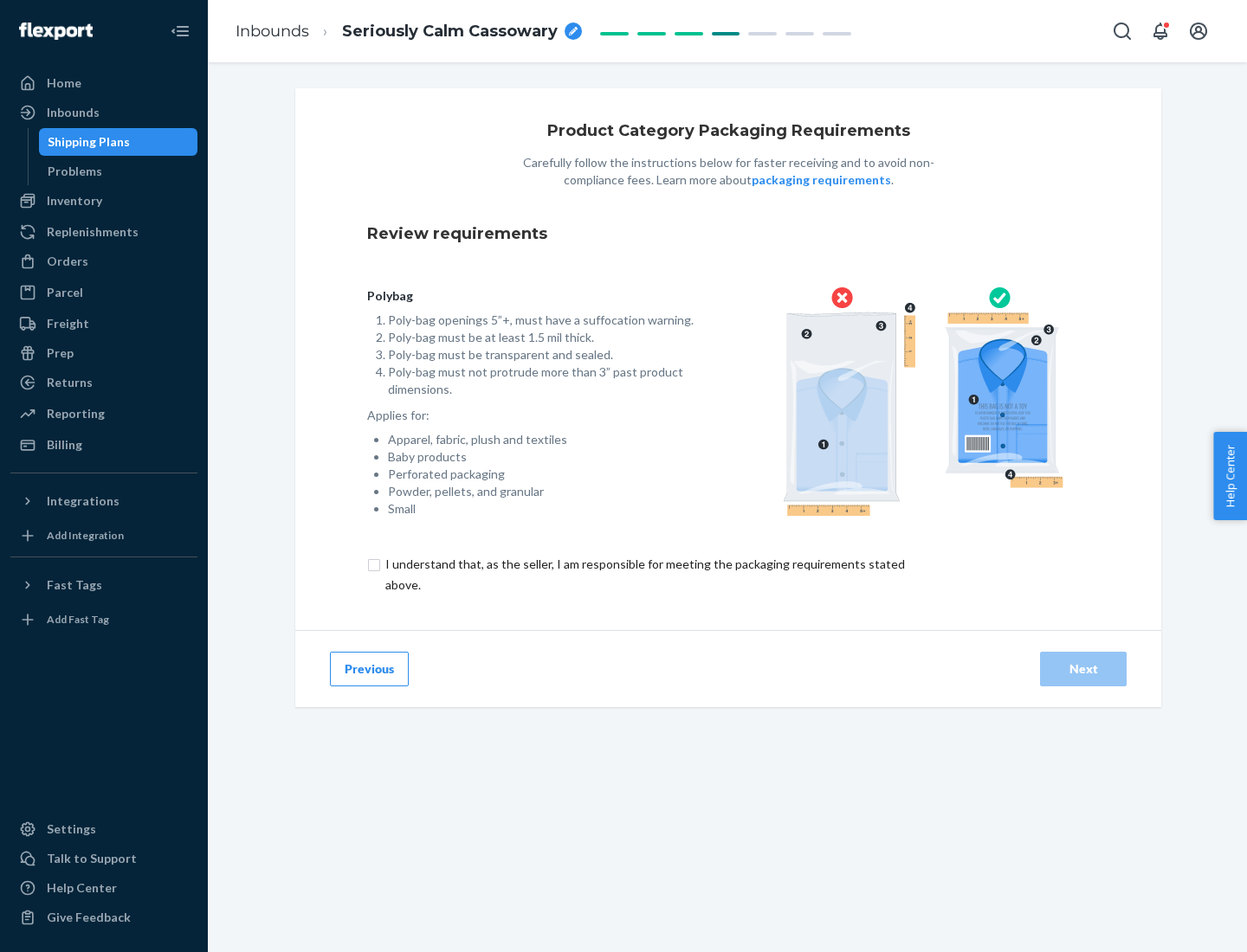
click at [643, 574] on input "checkbox" at bounding box center [655, 574] width 576 height 42
checkbox input "true"
click at [1083, 668] on div "Next" at bounding box center [1083, 669] width 58 height 18
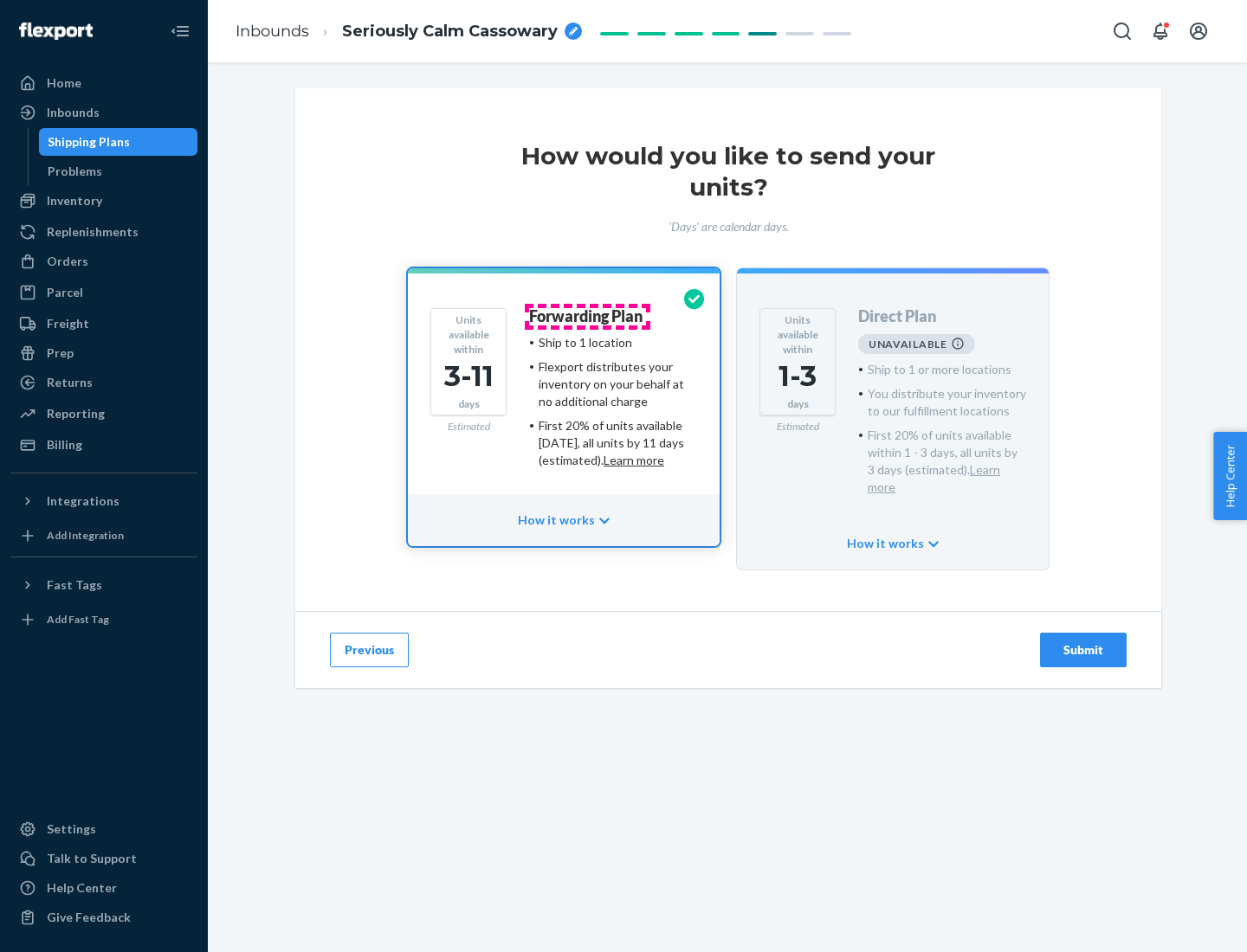
click at [587, 316] on h4 "Forwarding Plan" at bounding box center [585, 317] width 113 height 18
click at [1083, 642] on div "Submit" at bounding box center [1083, 650] width 58 height 18
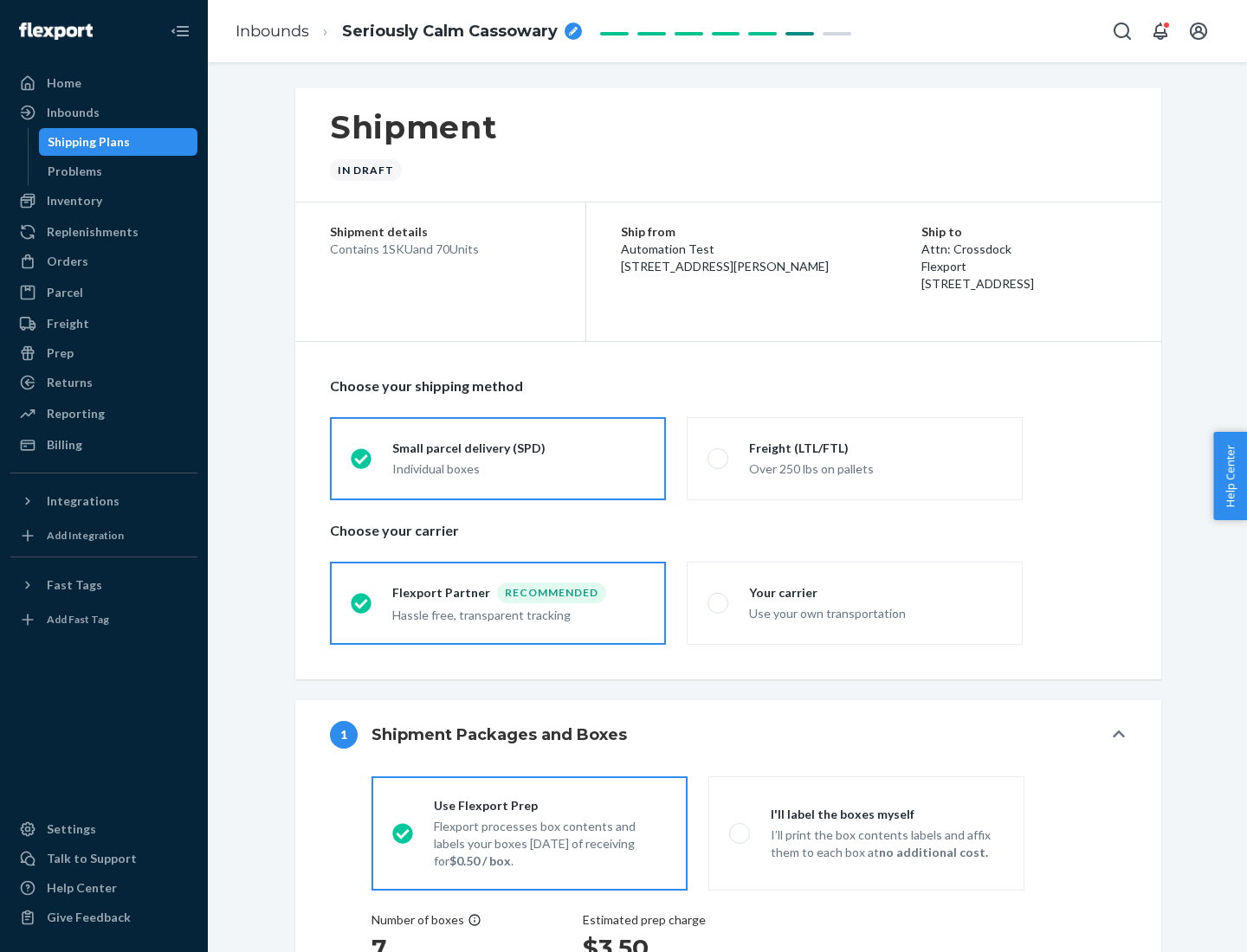
radio input "true"
radio input "false"
radio input "true"
radio input "false"
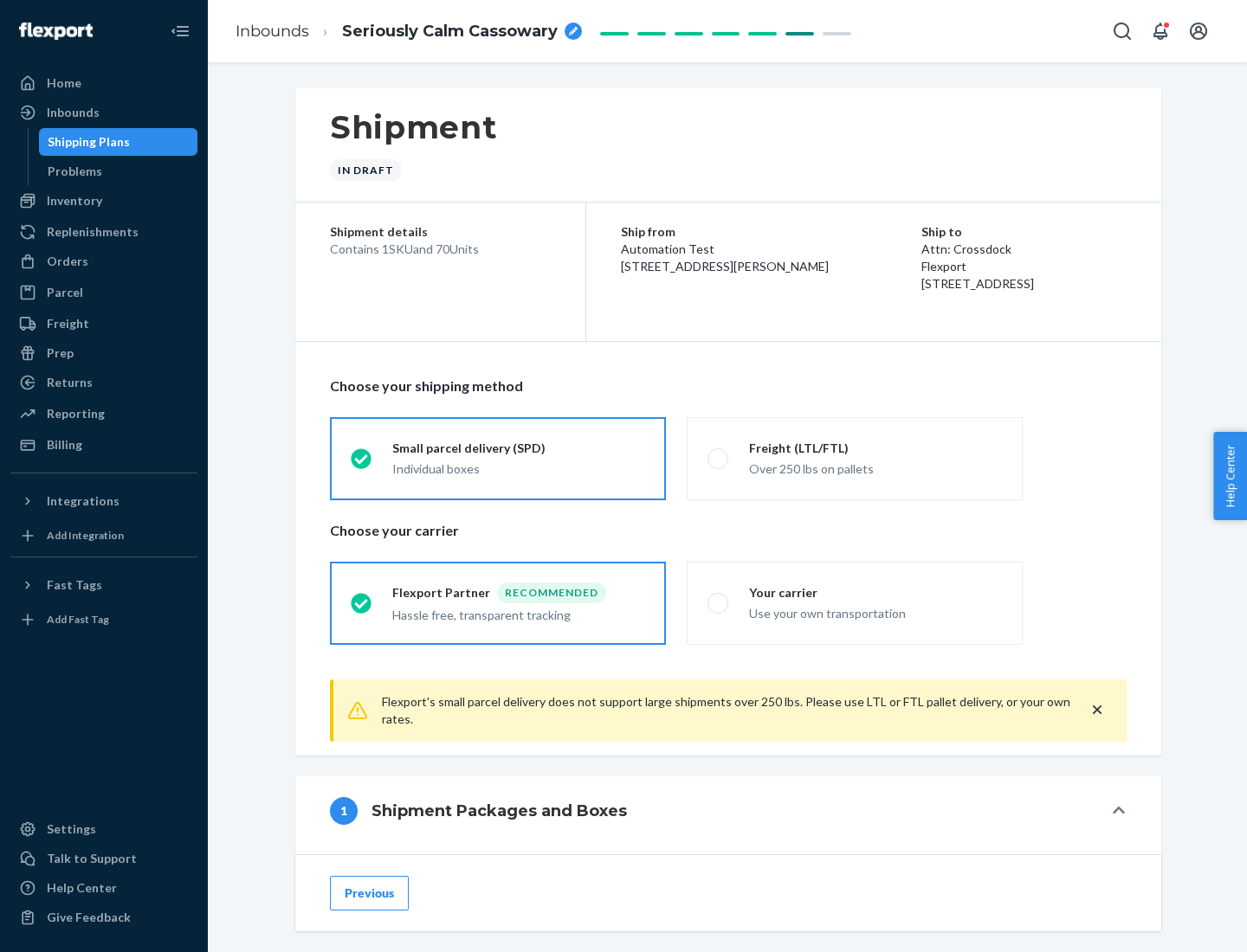
click at [855, 458] on div "Over 250 lbs on pallets" at bounding box center [875, 467] width 253 height 20
click at [718, 458] on input "Freight (LTL/FTL) Over 250 lbs on pallets" at bounding box center [713, 458] width 11 height 11
radio input "true"
radio input "false"
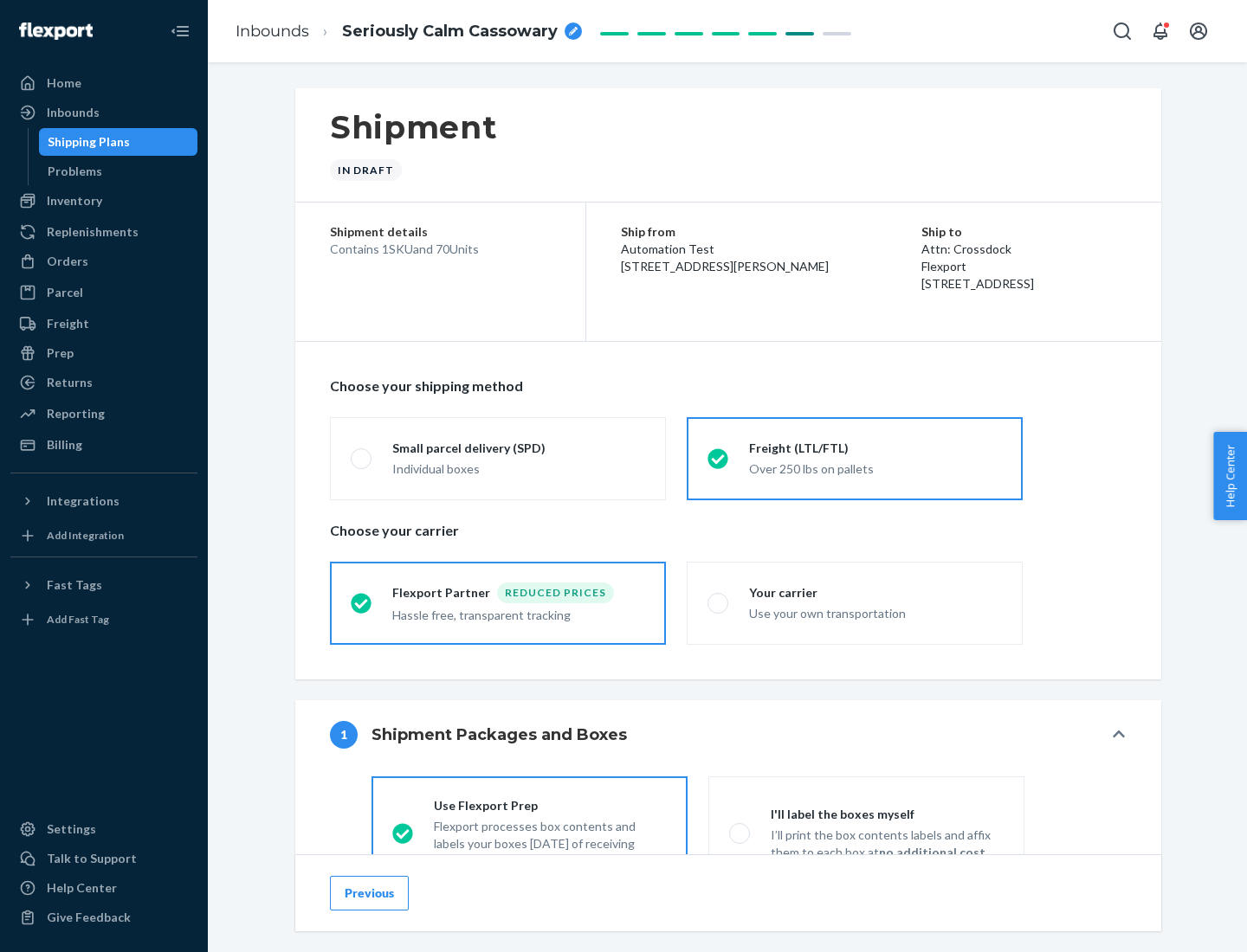
scroll to position [96, 0]
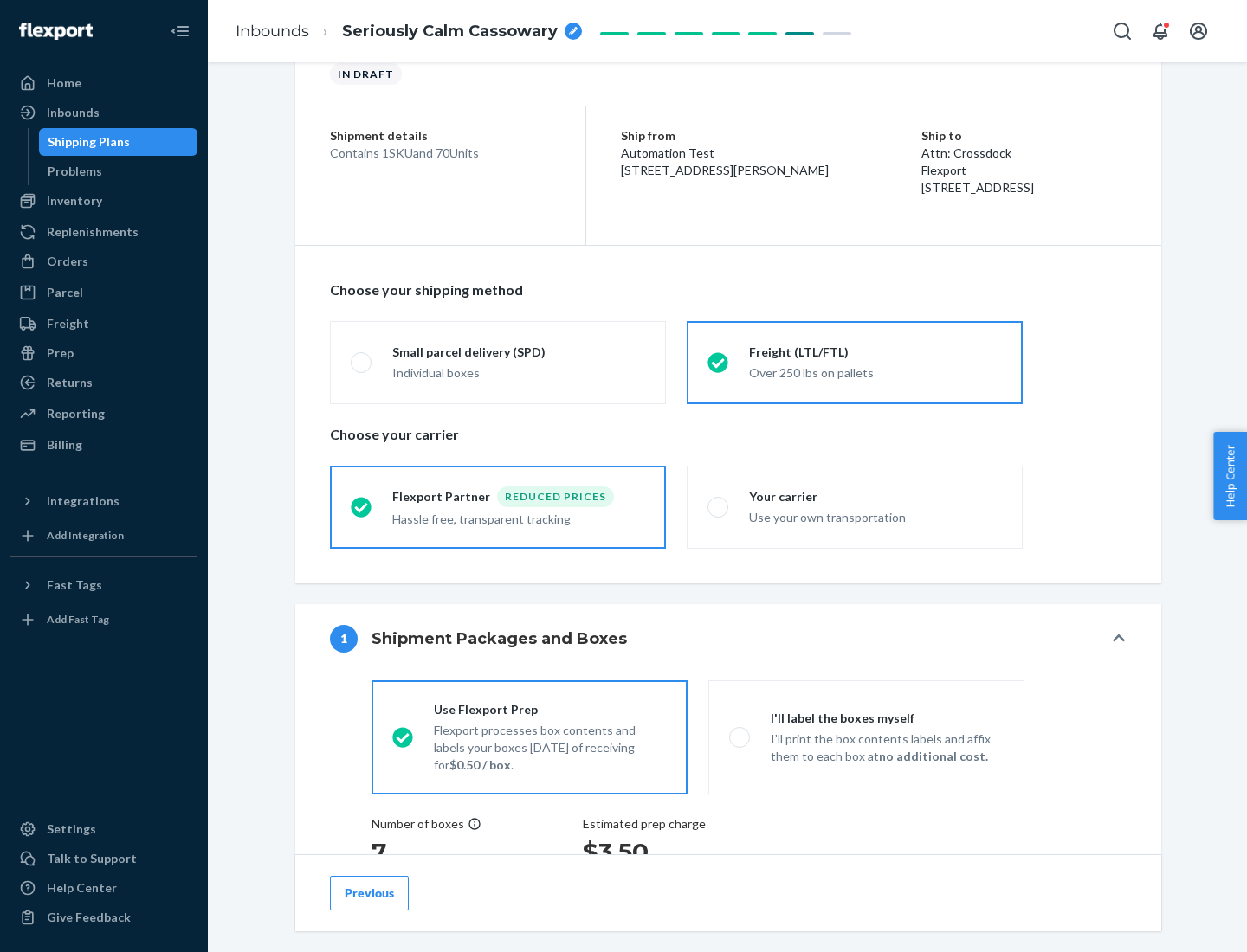
click at [498, 507] on div "Hassle free, transparent tracking" at bounding box center [518, 517] width 253 height 20
click at [362, 506] on input "Flexport Partner Reduced prices Hassle free, transparent tracking" at bounding box center [356, 507] width 11 height 11
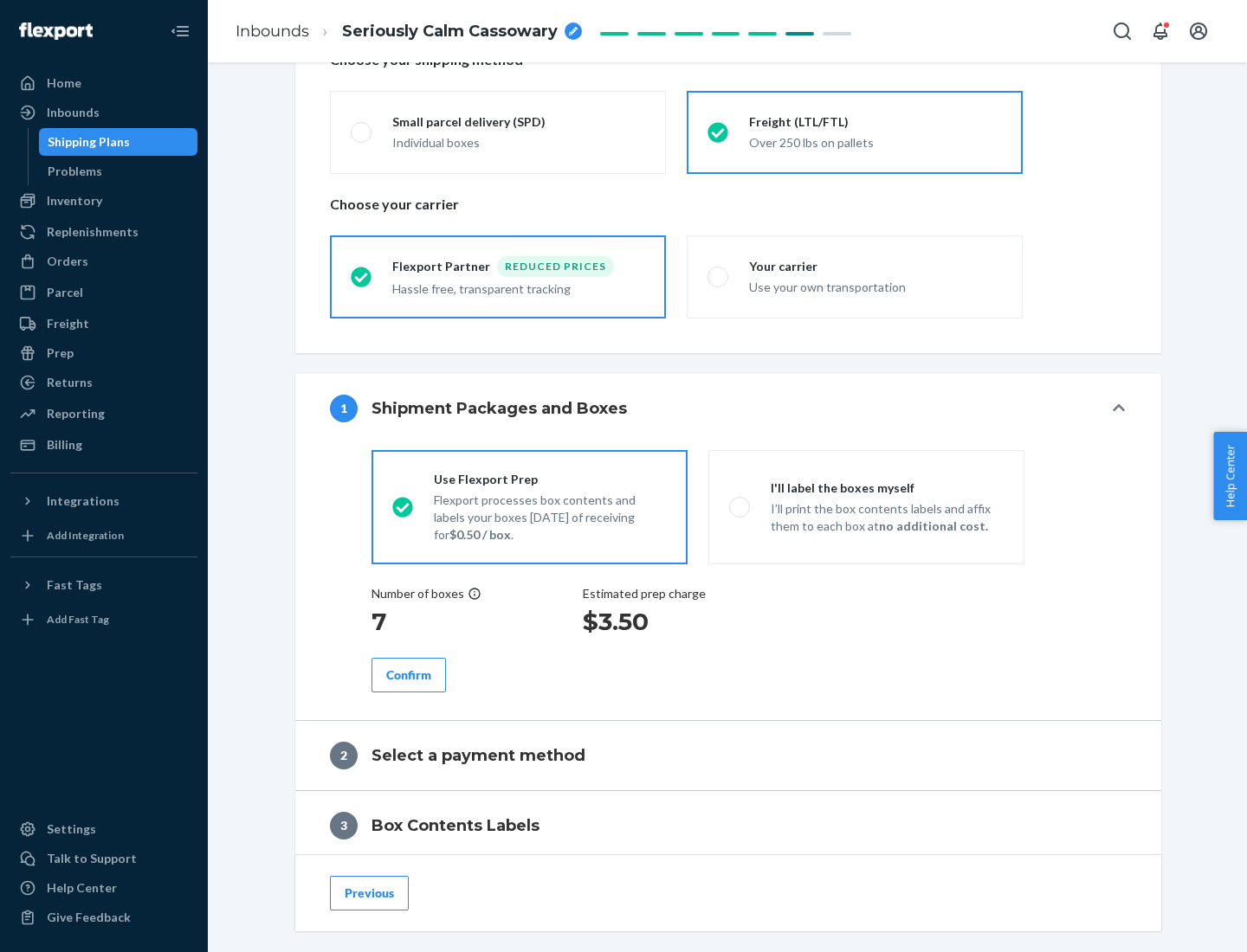
click at [866, 506] on p "I’ll print the box contents labels and affix them to each box at no additional …" at bounding box center [886, 517] width 233 height 34
click at [741, 506] on input "I'll label the boxes myself I’ll print the box contents labels and affix them t…" at bounding box center [735, 507] width 11 height 11
radio input "true"
radio input "false"
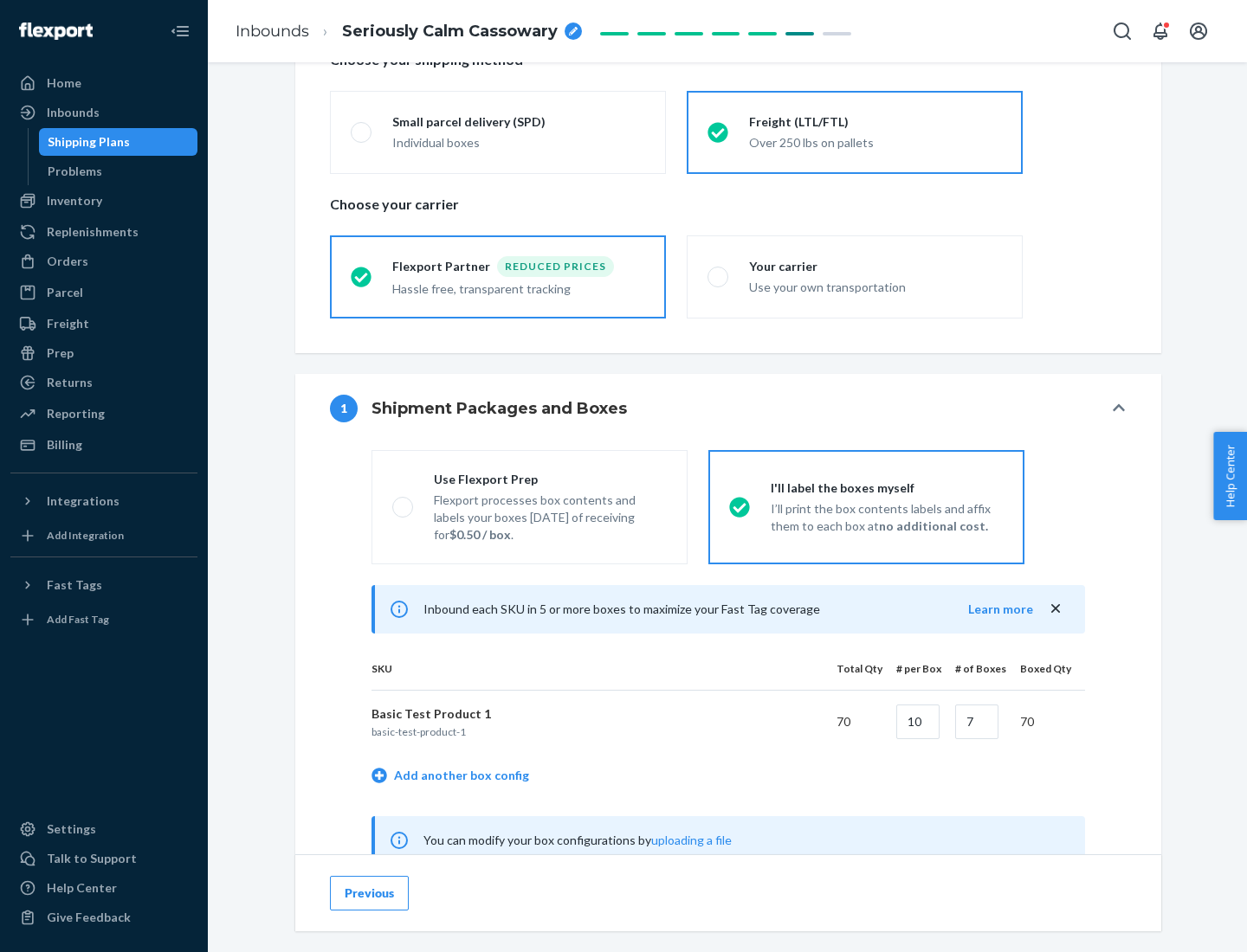
scroll to position [541, 0]
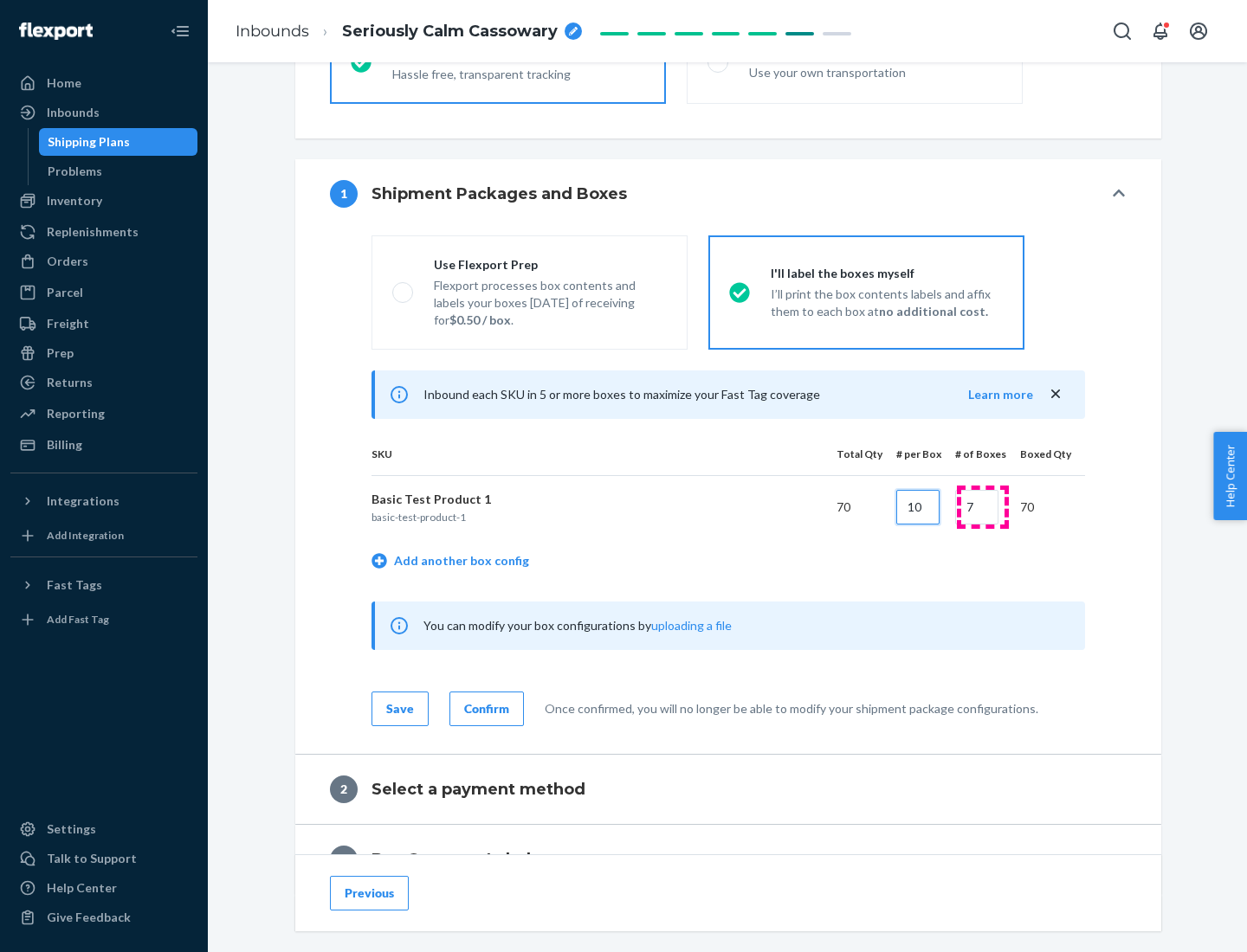
type input "10"
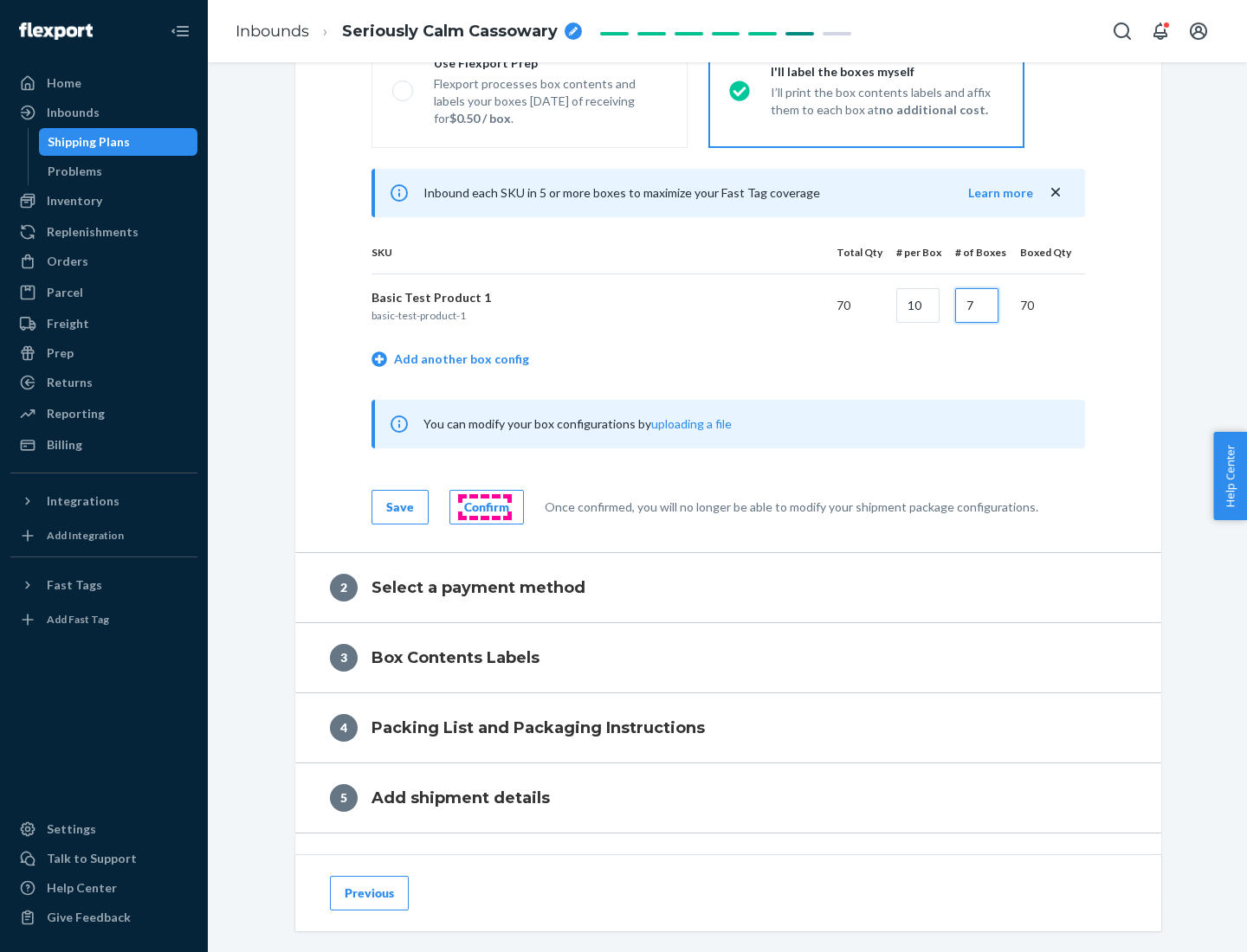
type input "7"
click at [484, 506] on div "Confirm" at bounding box center [486, 507] width 45 height 18
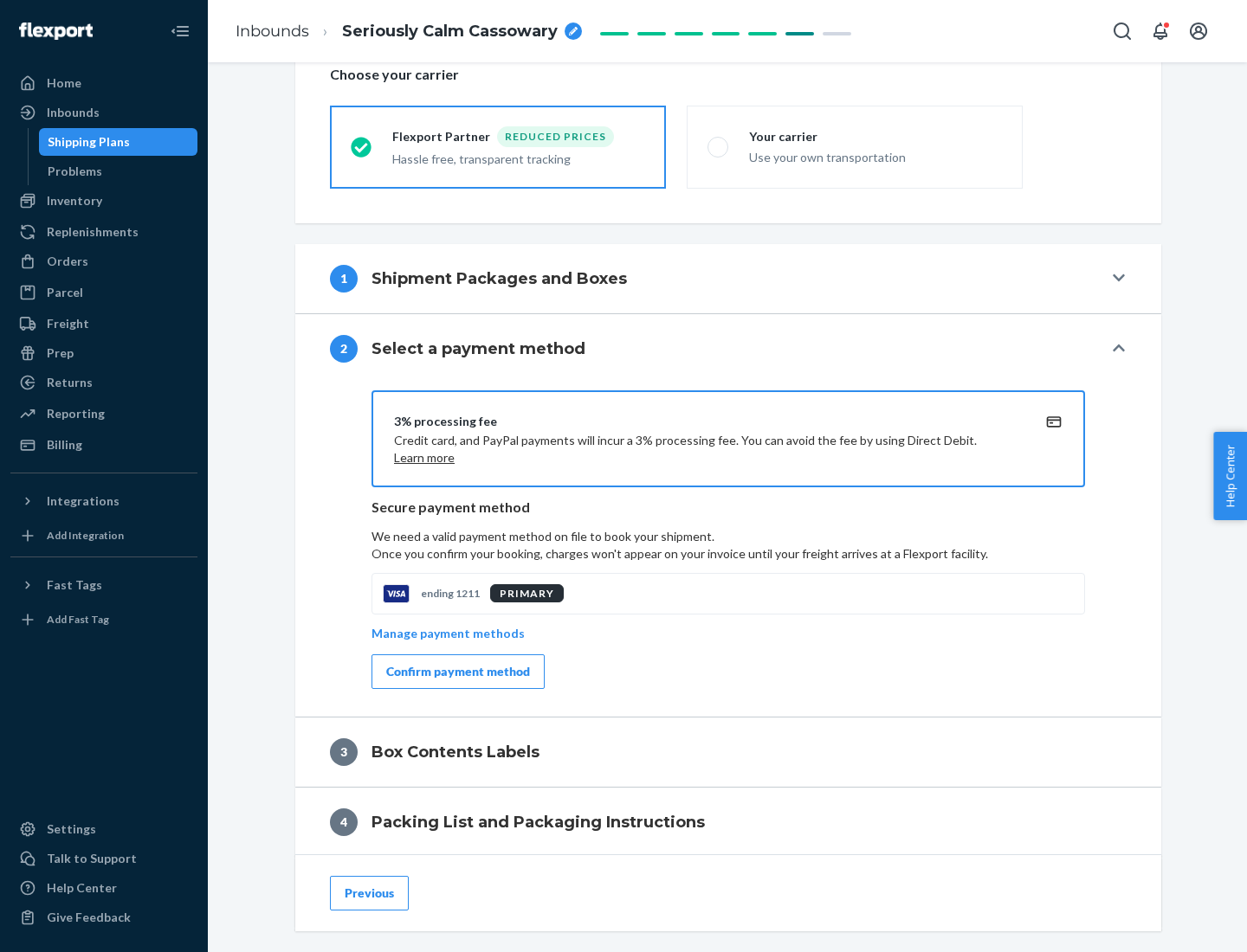
scroll to position [620, 0]
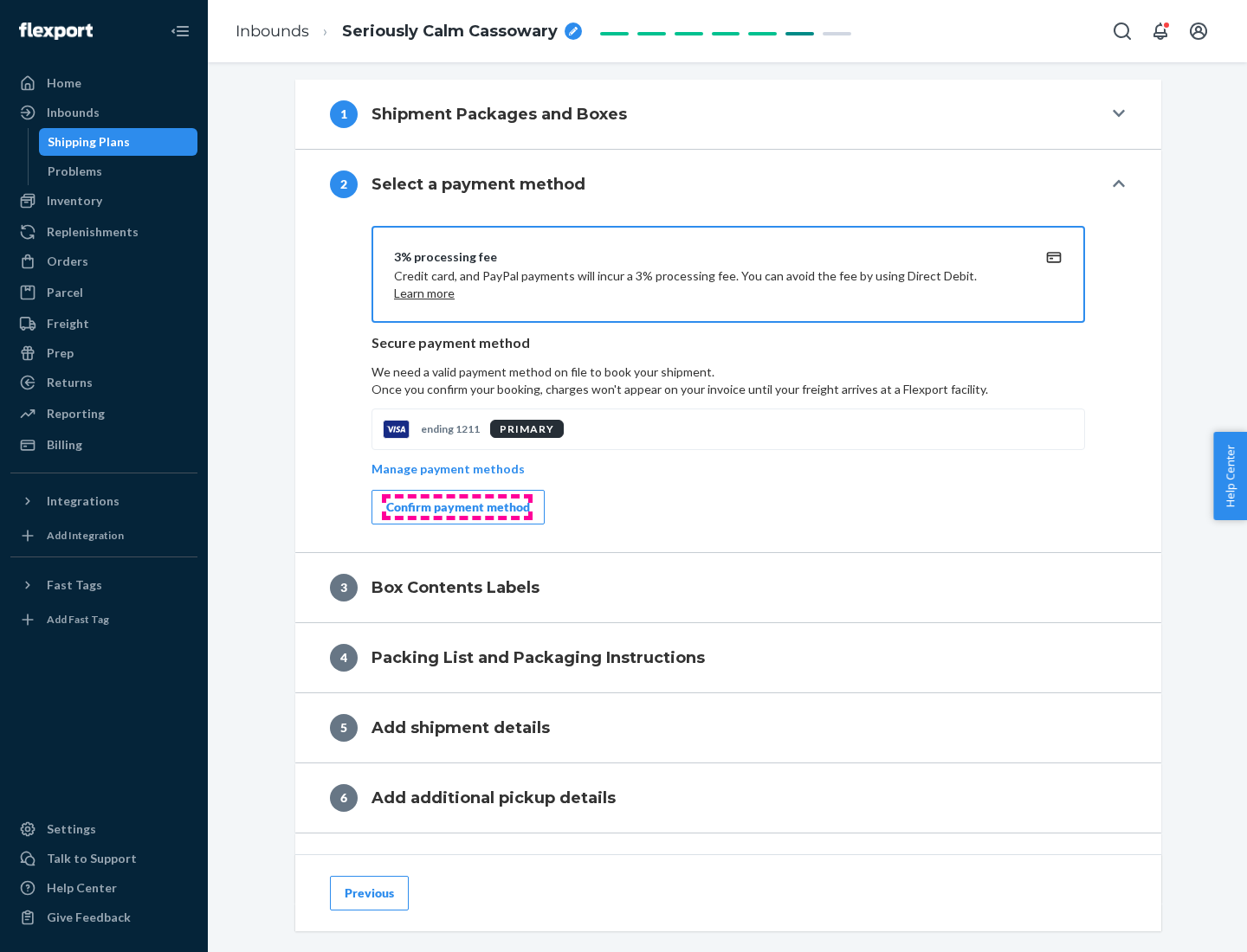
click at [456, 507] on div "Confirm payment method" at bounding box center [458, 507] width 144 height 18
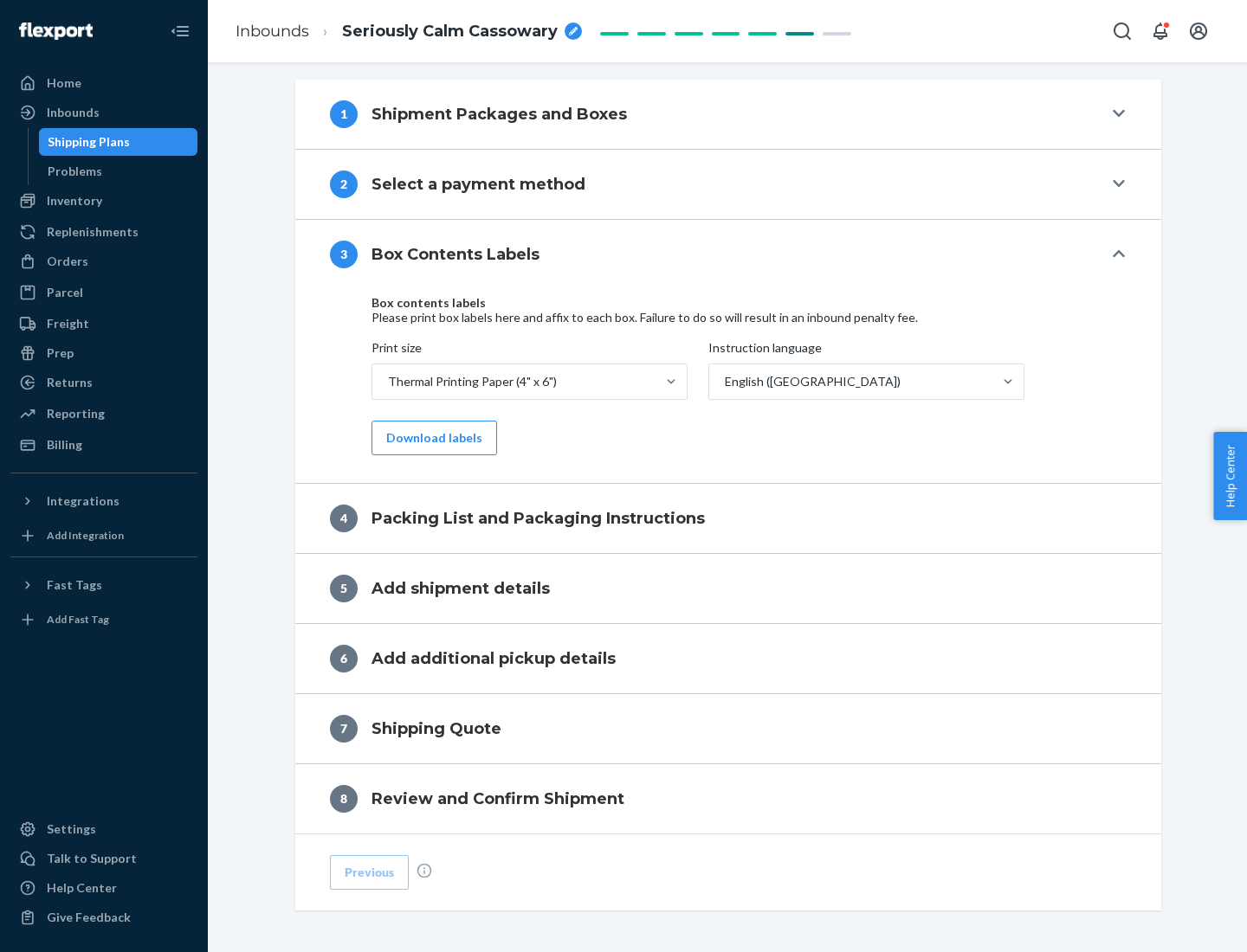
scroll to position [552, 0]
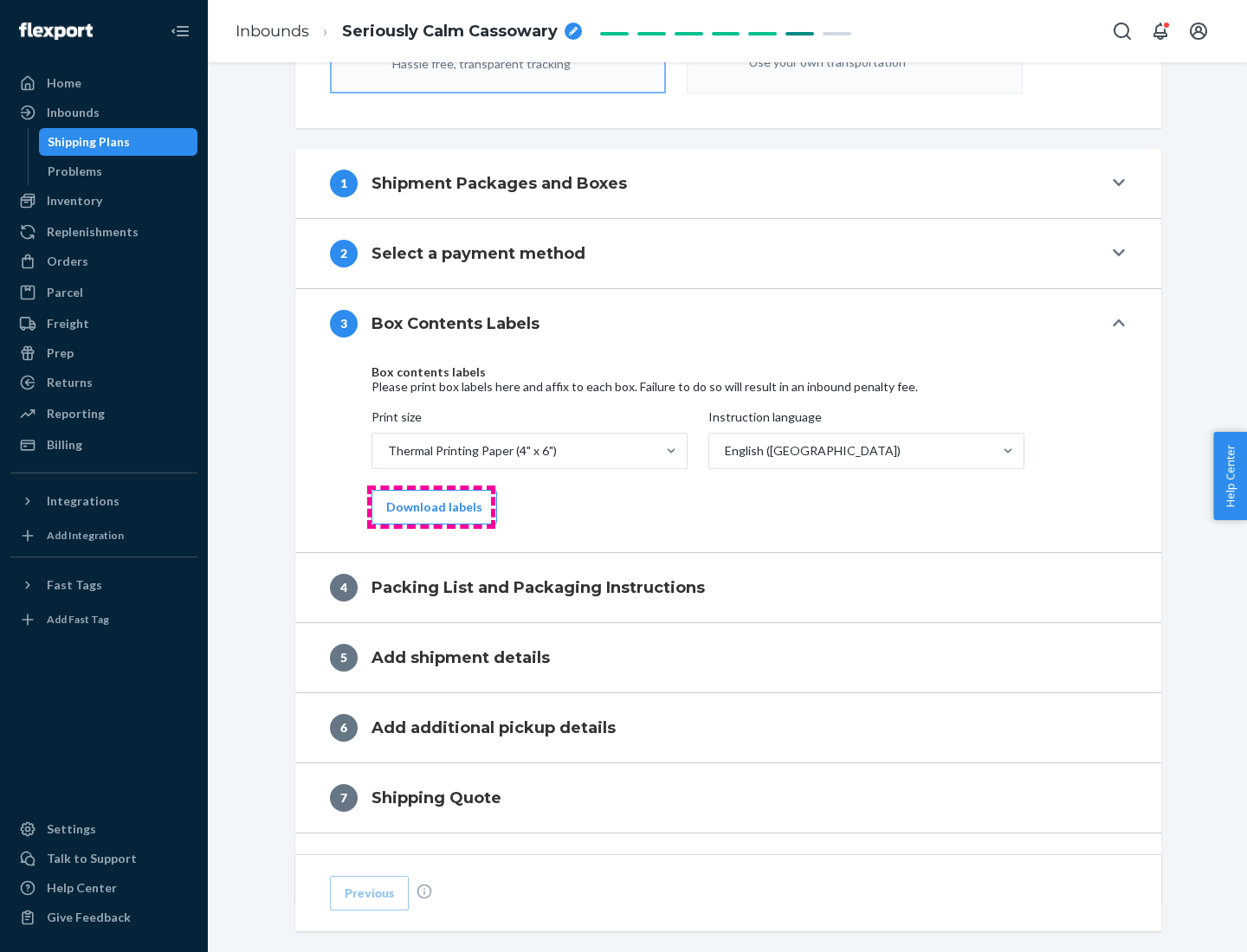
click at [430, 507] on button "Download labels" at bounding box center [434, 506] width 125 height 34
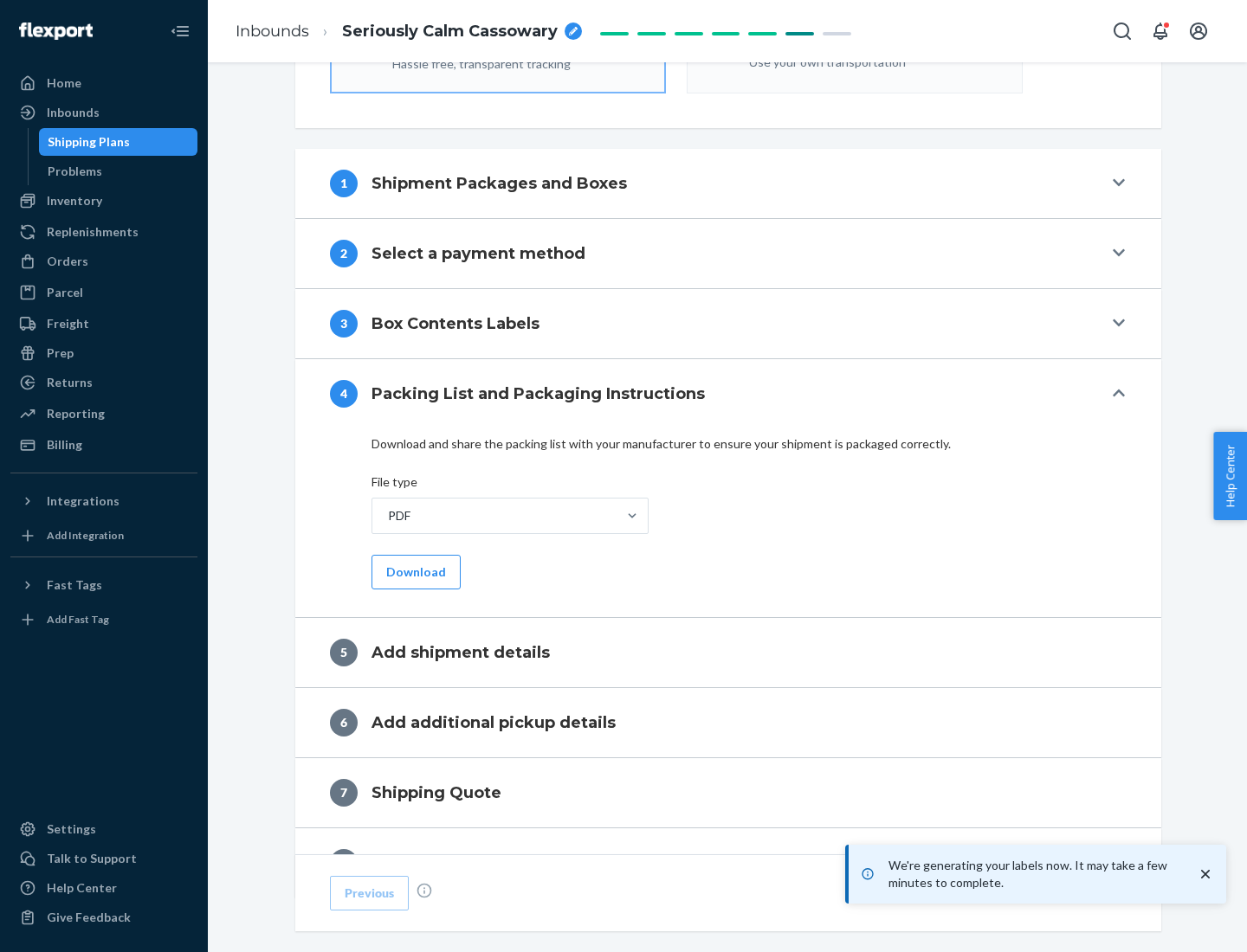
scroll to position [617, 0]
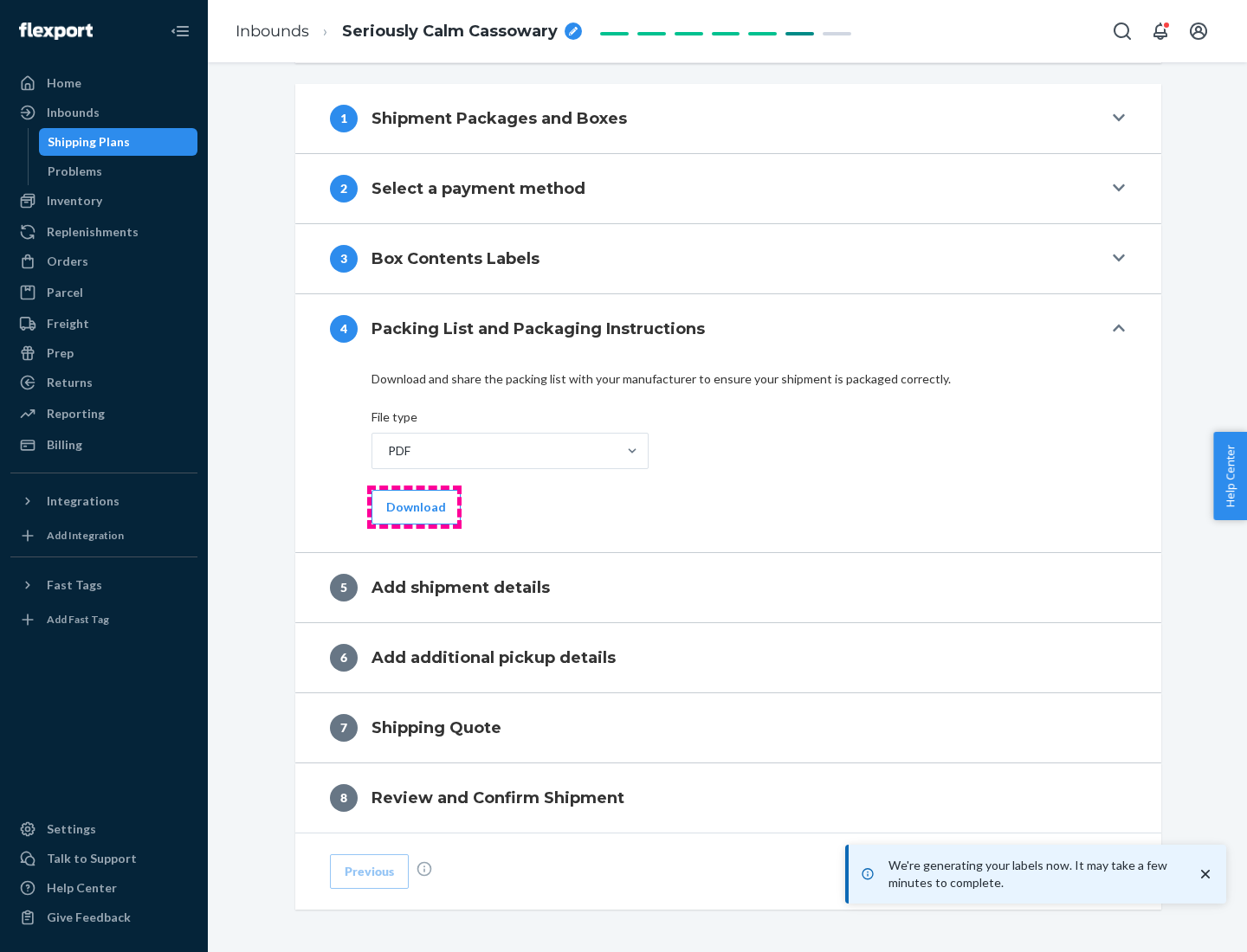
click at [413, 506] on button "Download" at bounding box center [416, 506] width 89 height 34
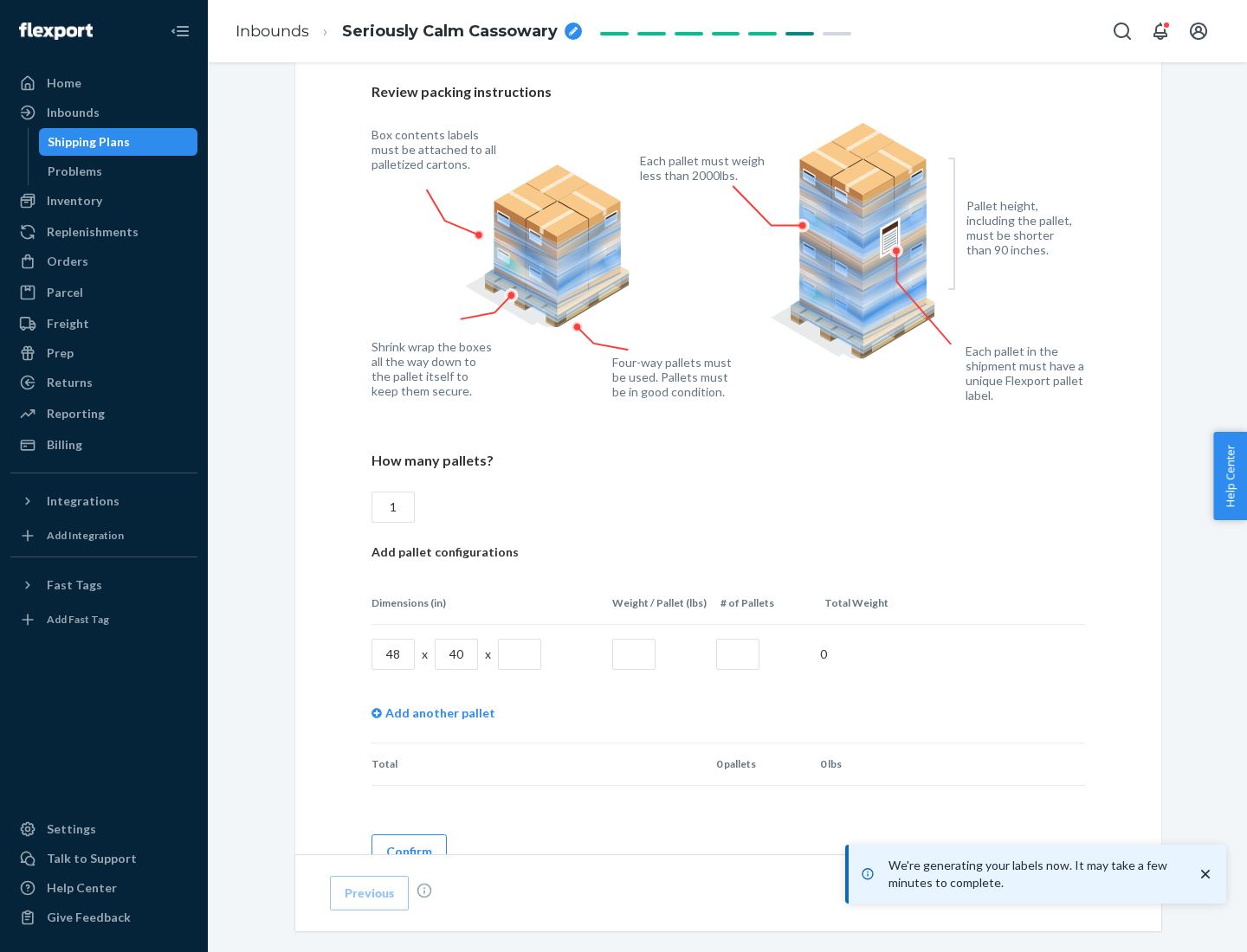
scroll to position [1258, 0]
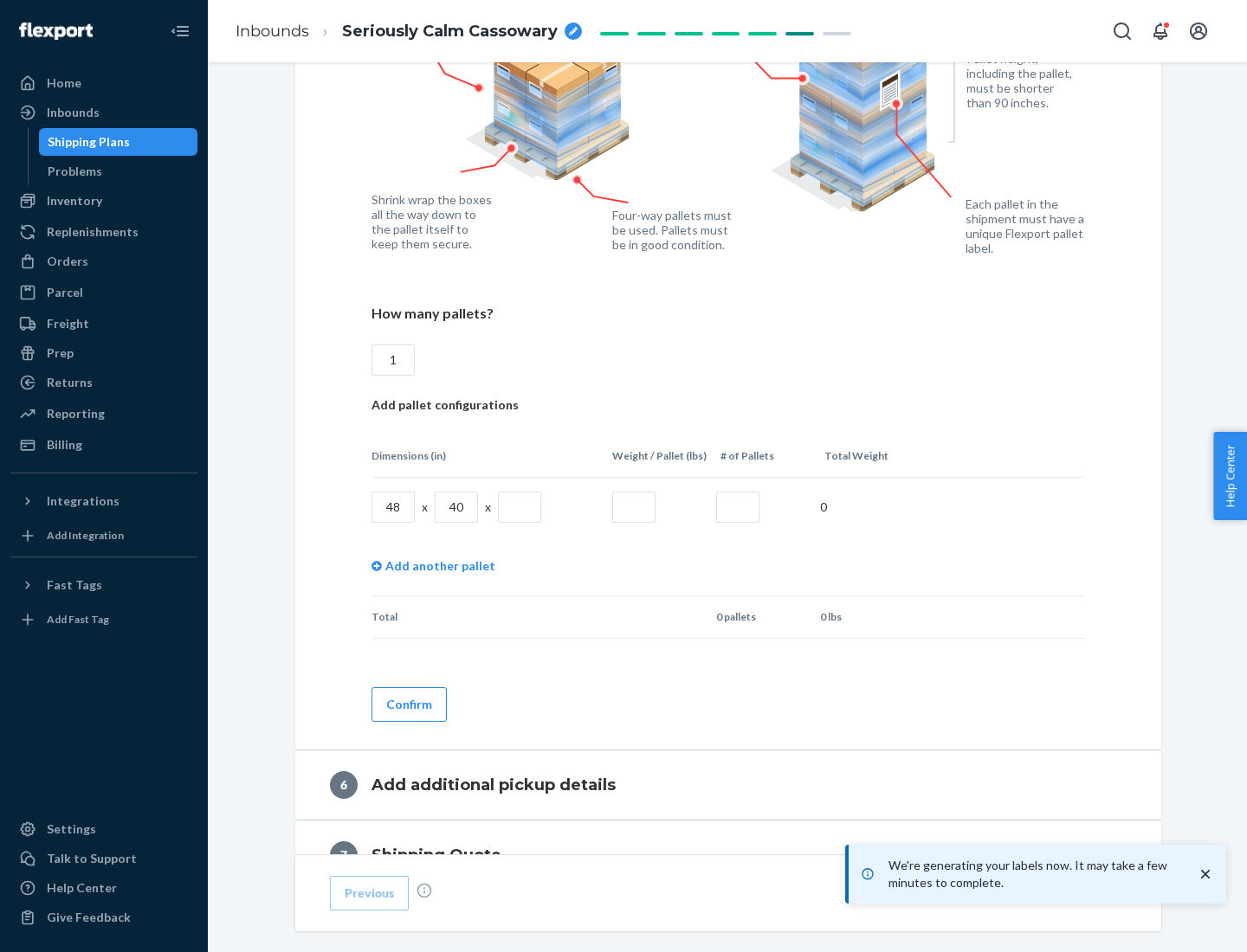
type input "1"
type input "40"
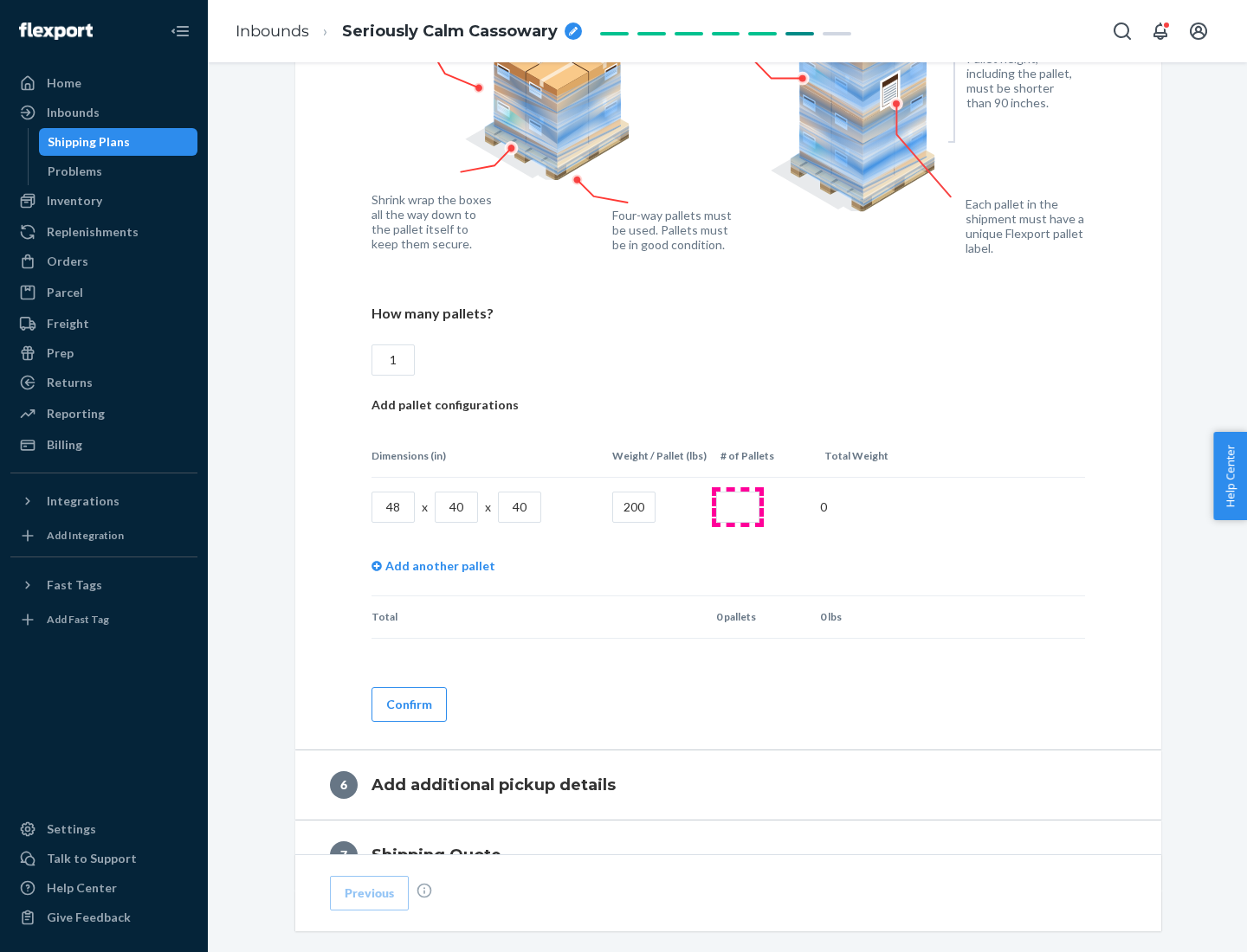
type input "200"
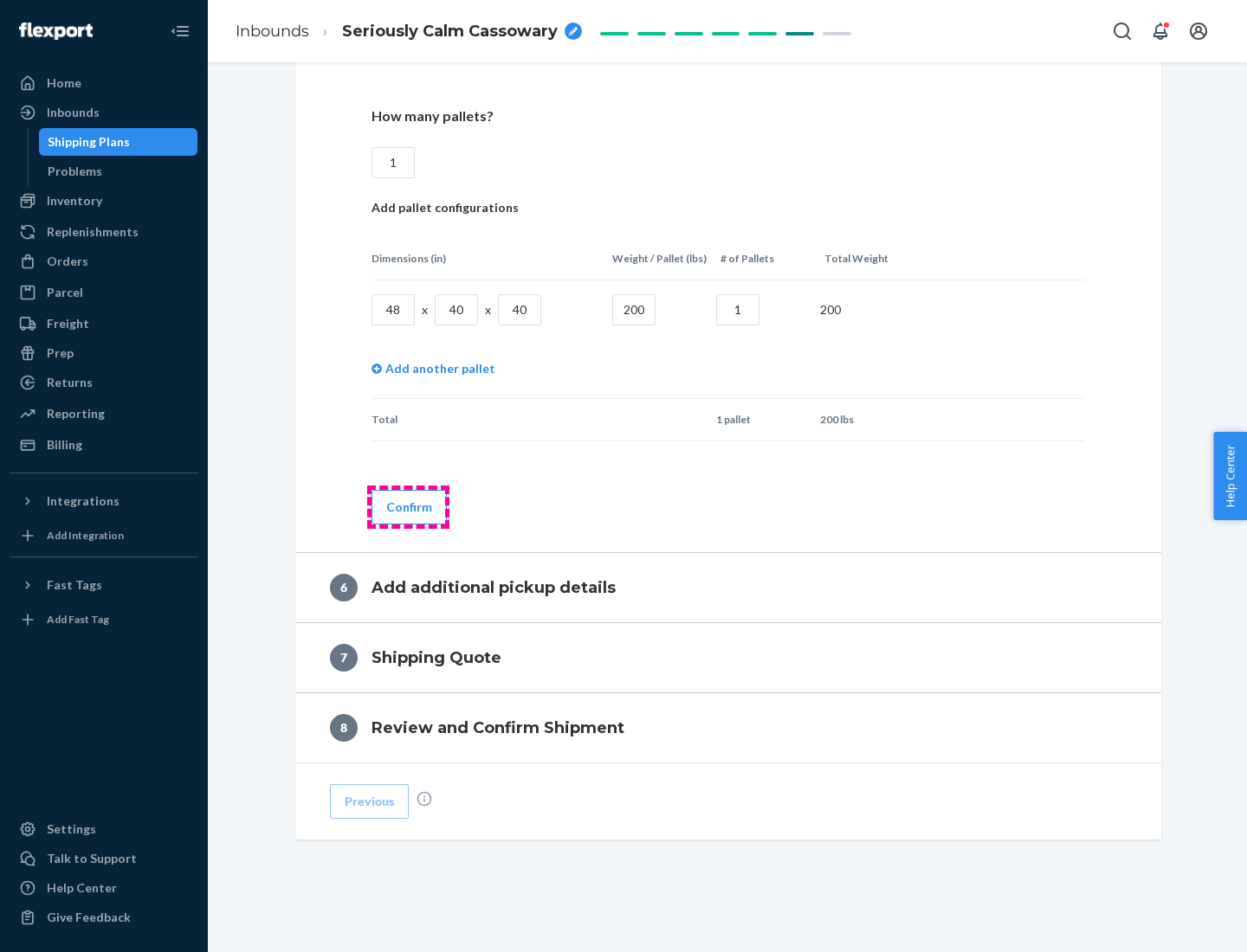
type input "1"
click at [408, 506] on button "Confirm" at bounding box center [409, 506] width 75 height 34
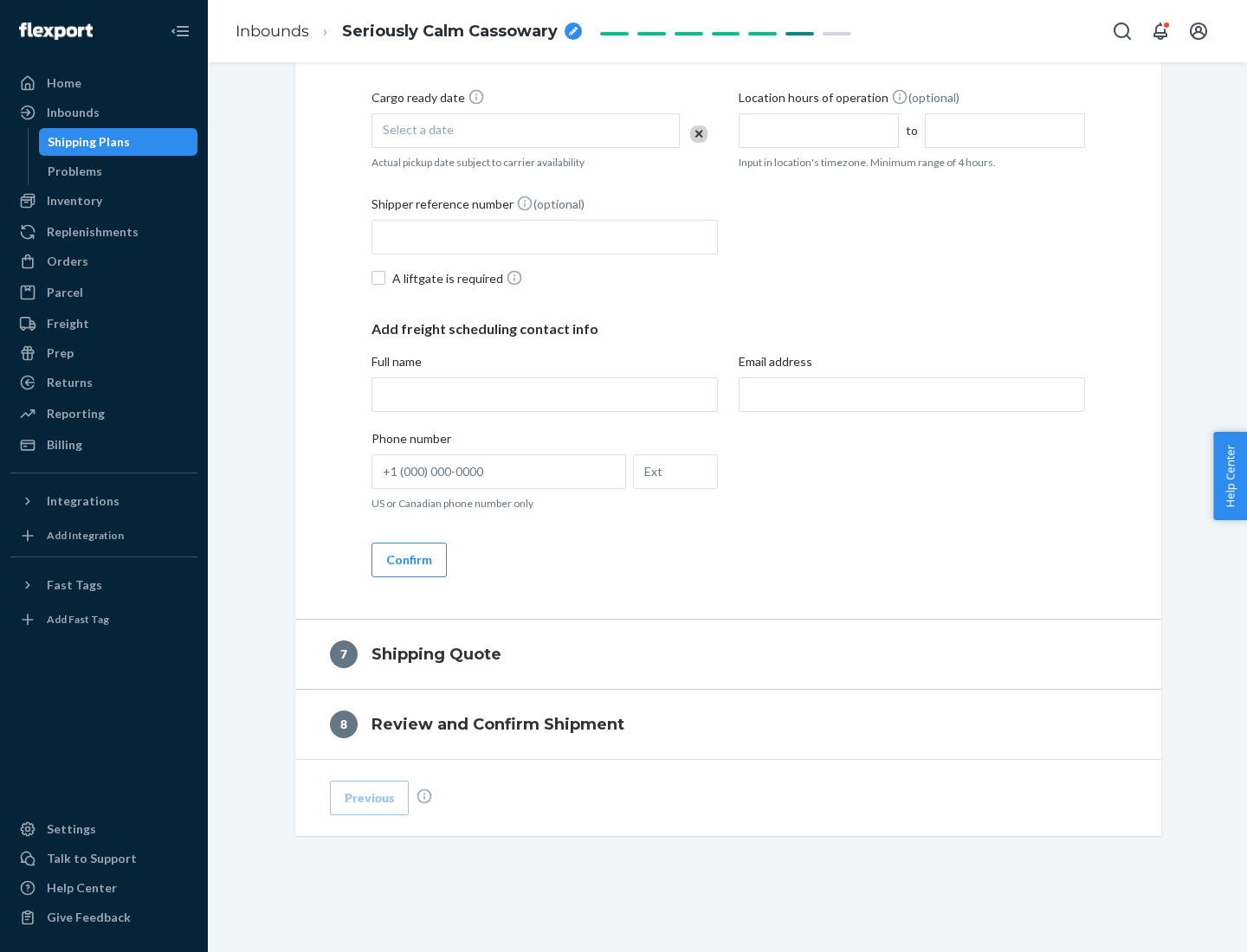
scroll to position [662, 0]
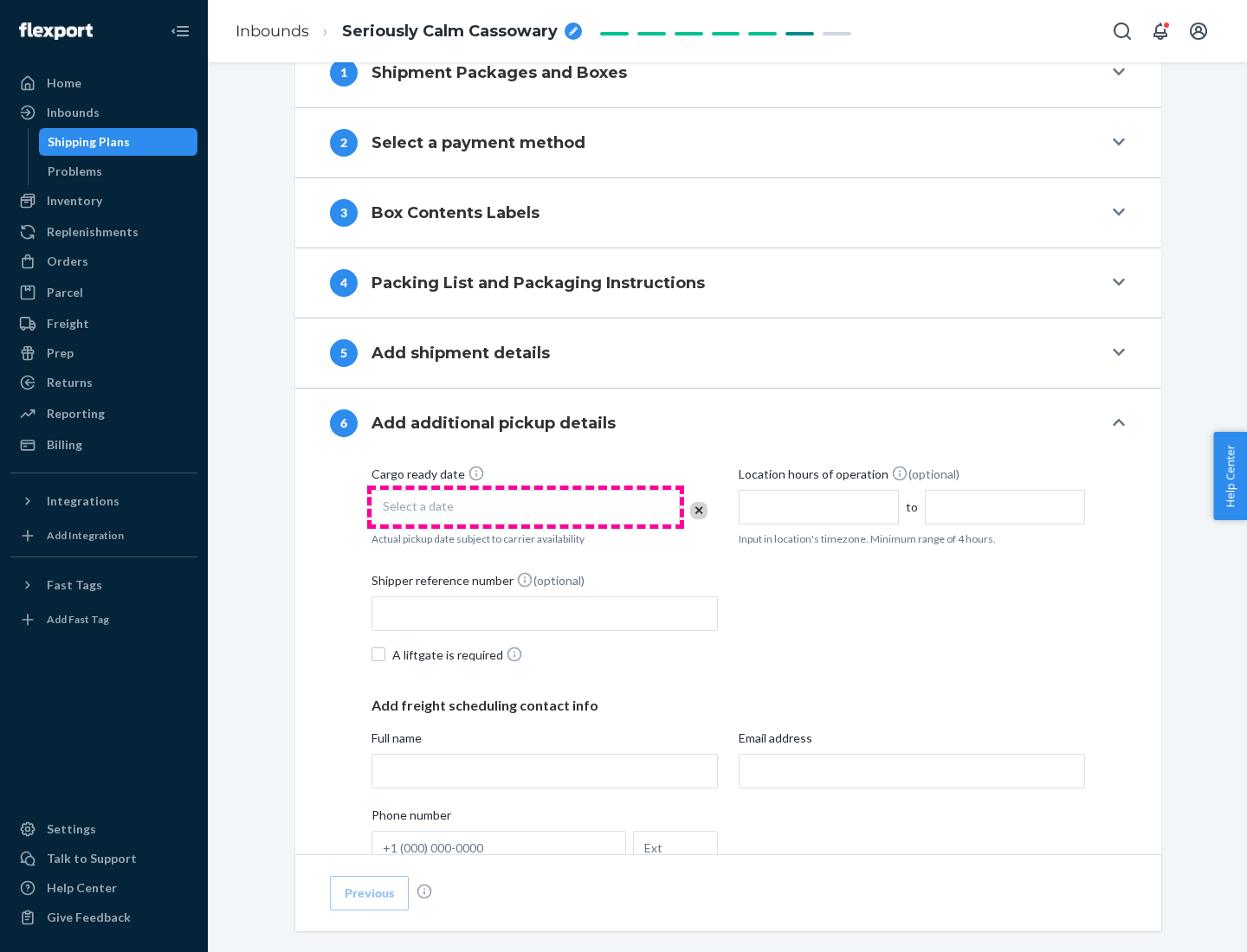
click at [526, 506] on div "Select a date" at bounding box center [526, 506] width 308 height 34
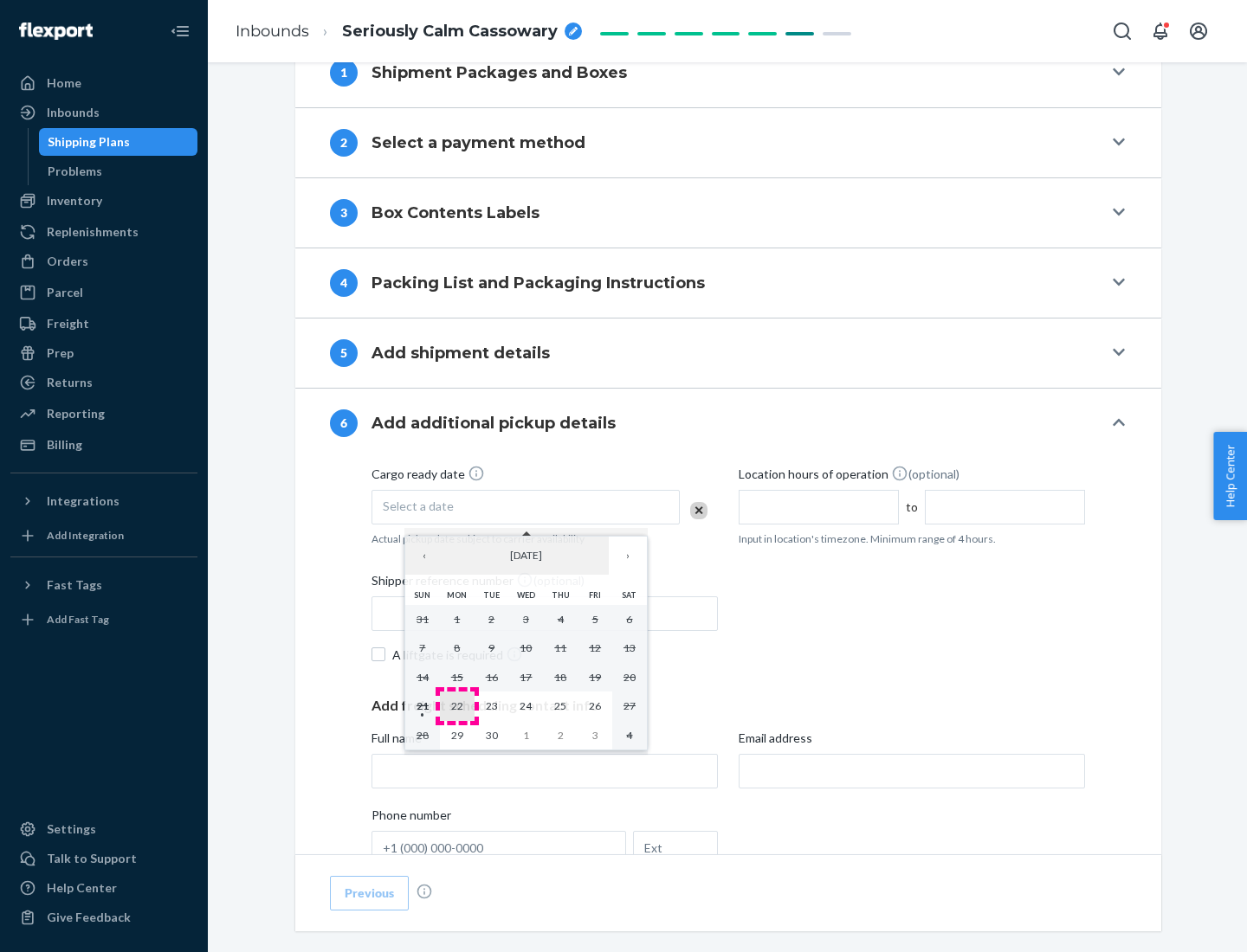
click at [456, 705] on abbr "22" at bounding box center [457, 706] width 12 height 13
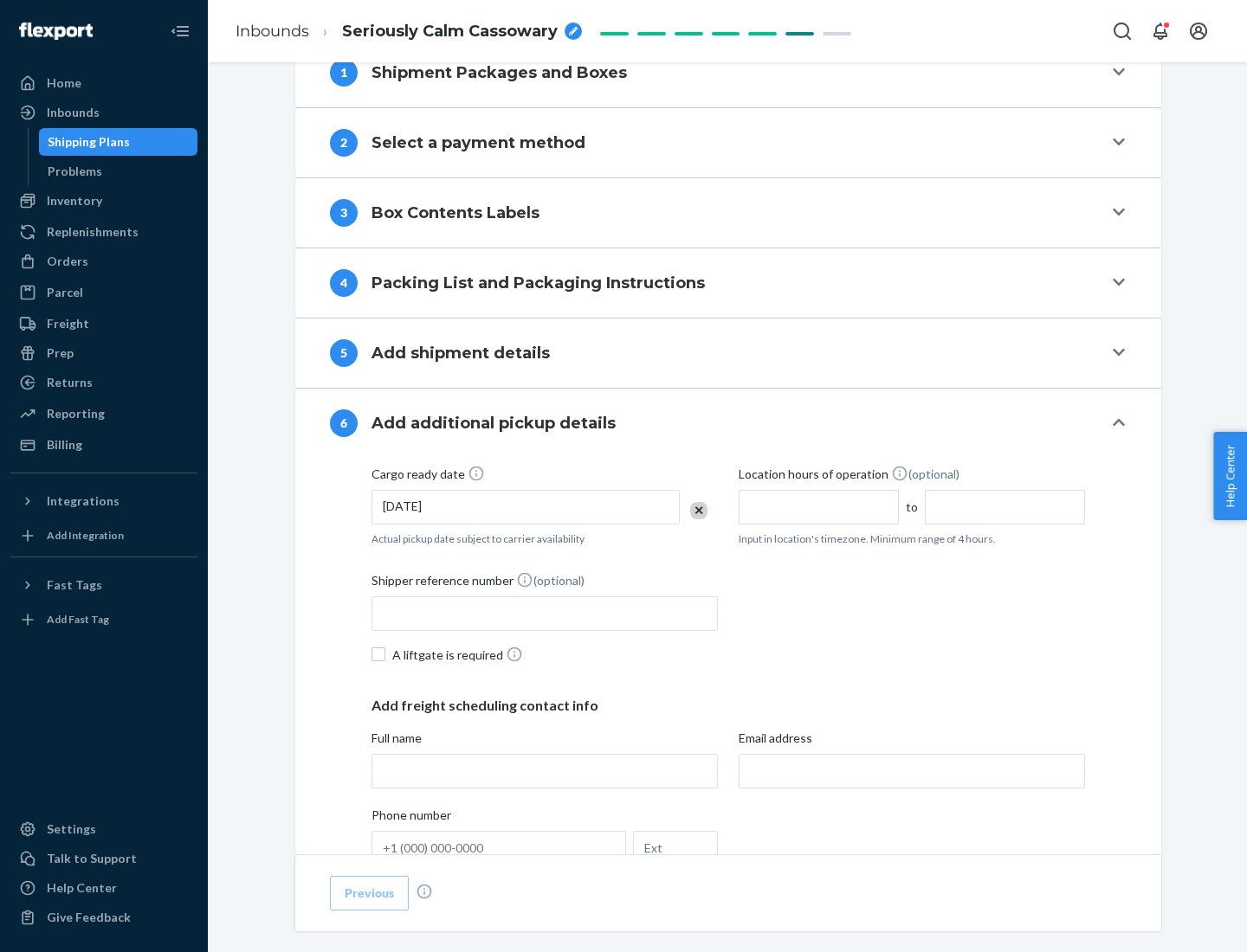
scroll to position [926, 0]
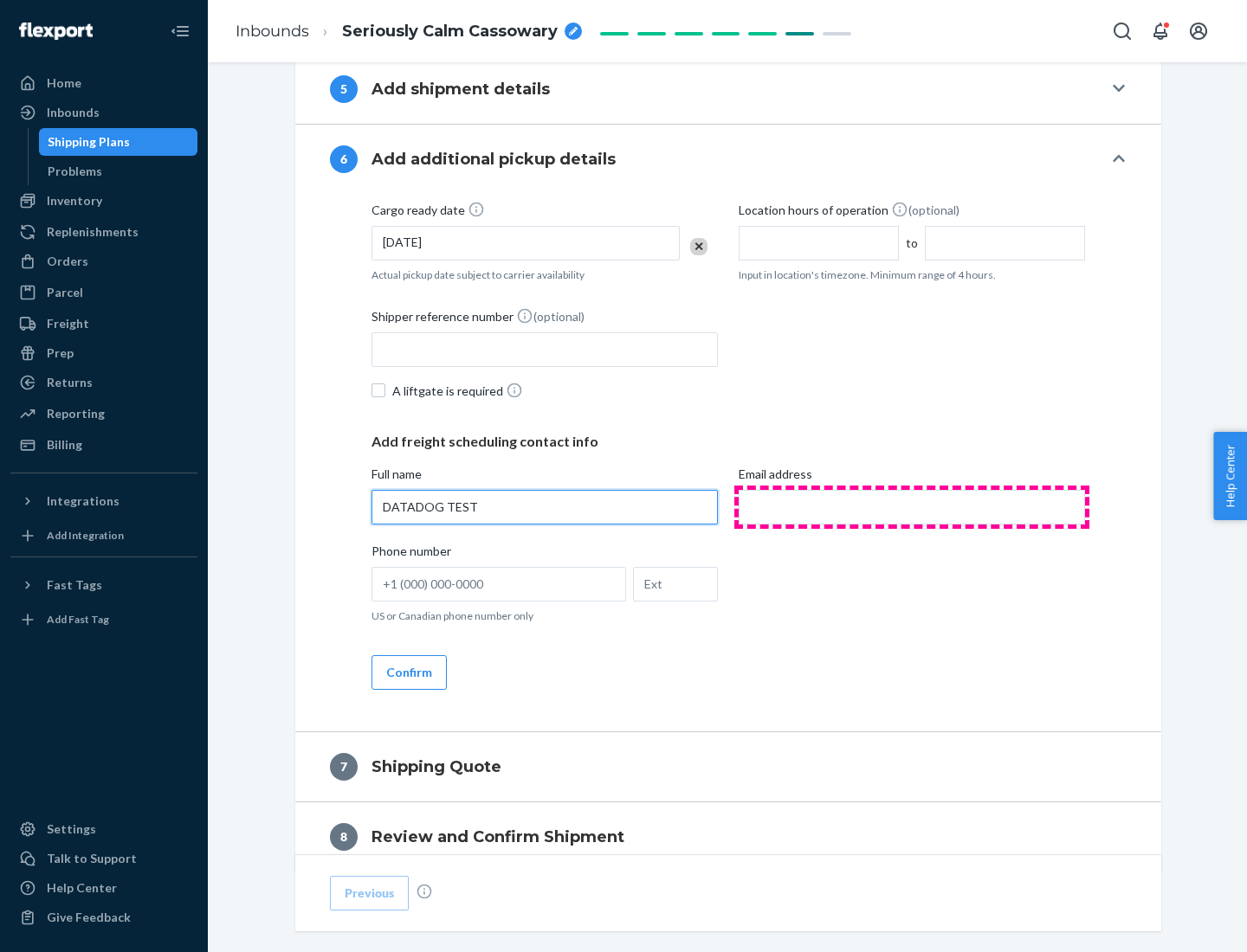
type input "DATADOG TEST"
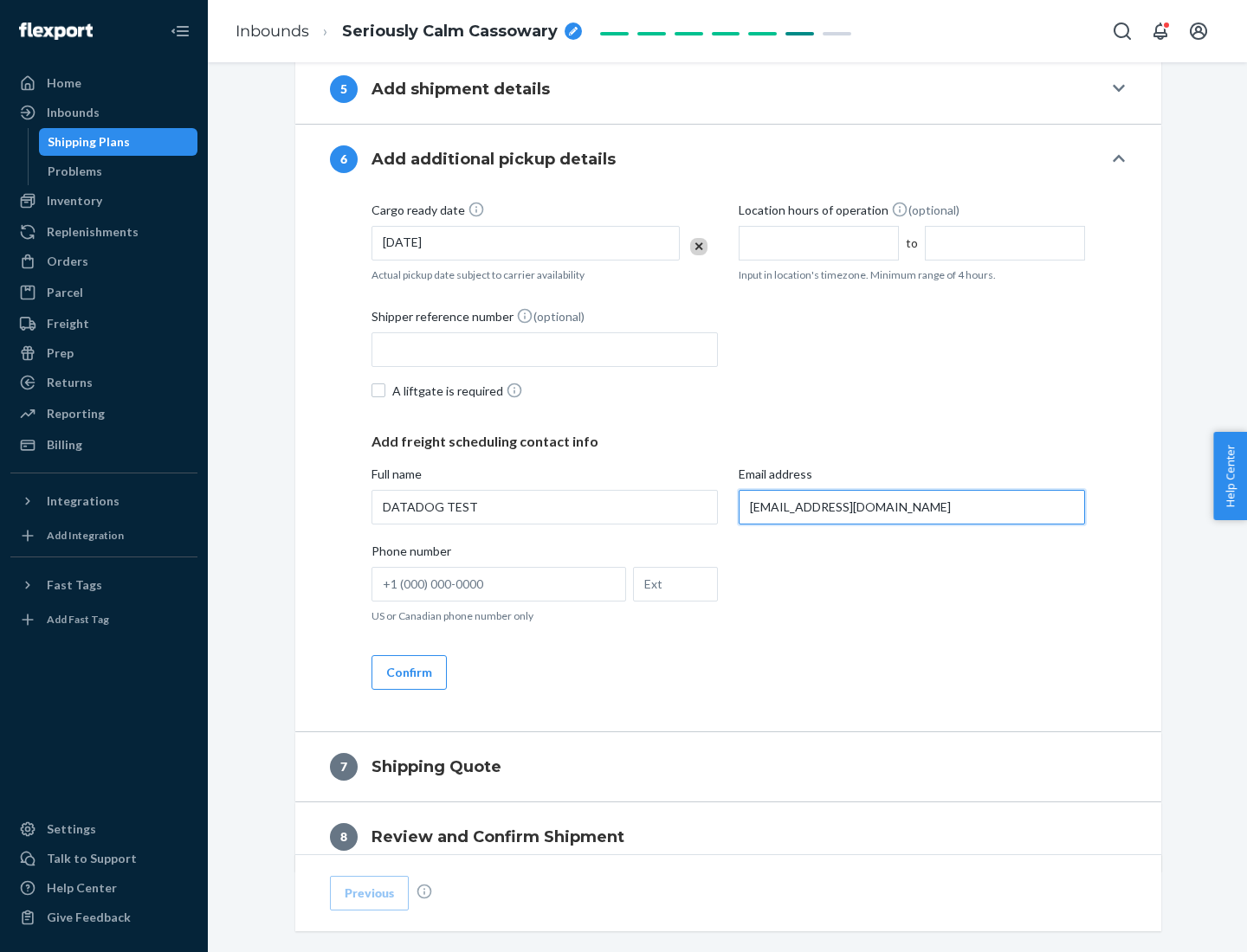
scroll to position [1003, 0]
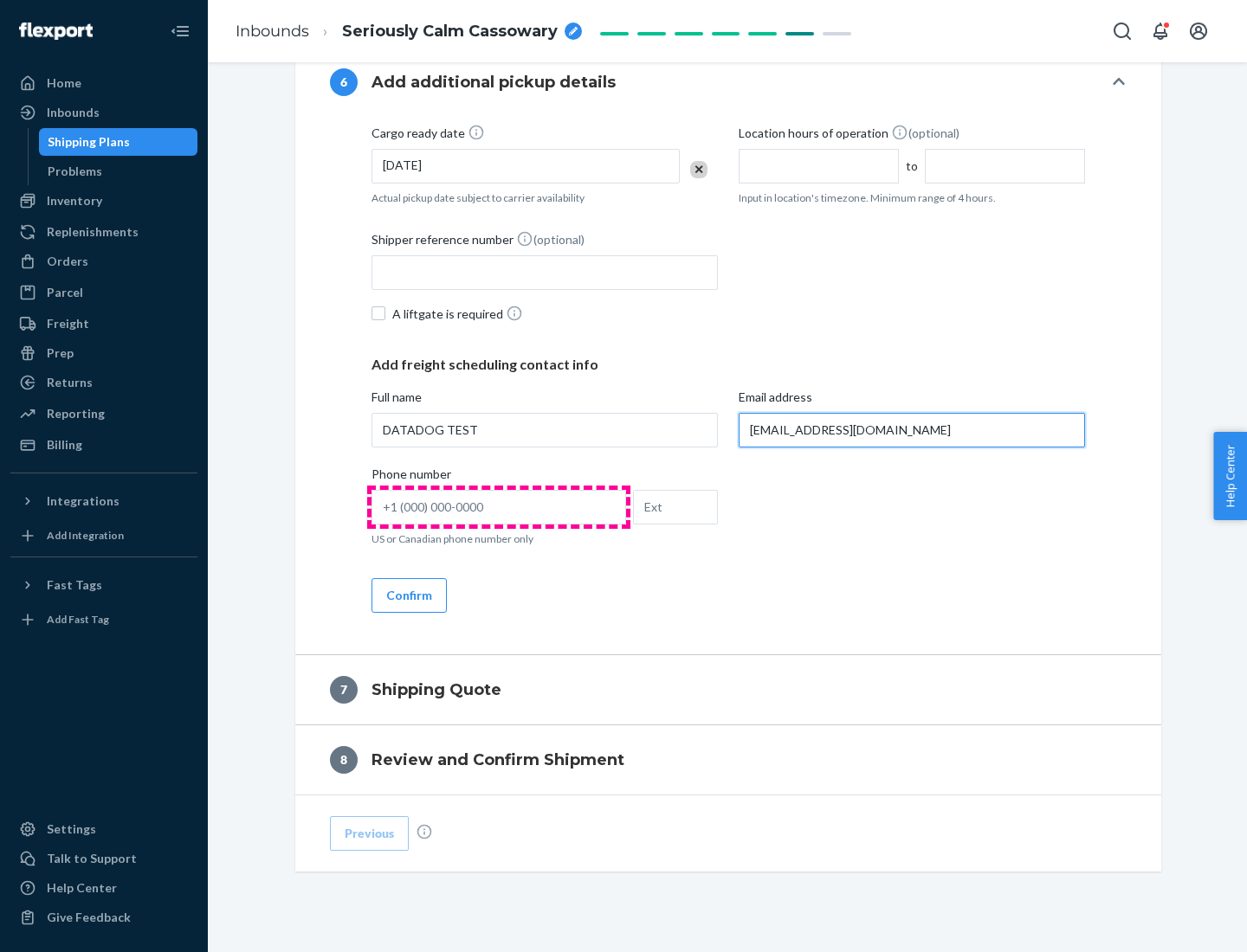
type input "[EMAIL_ADDRESS][DOMAIN_NAME]"
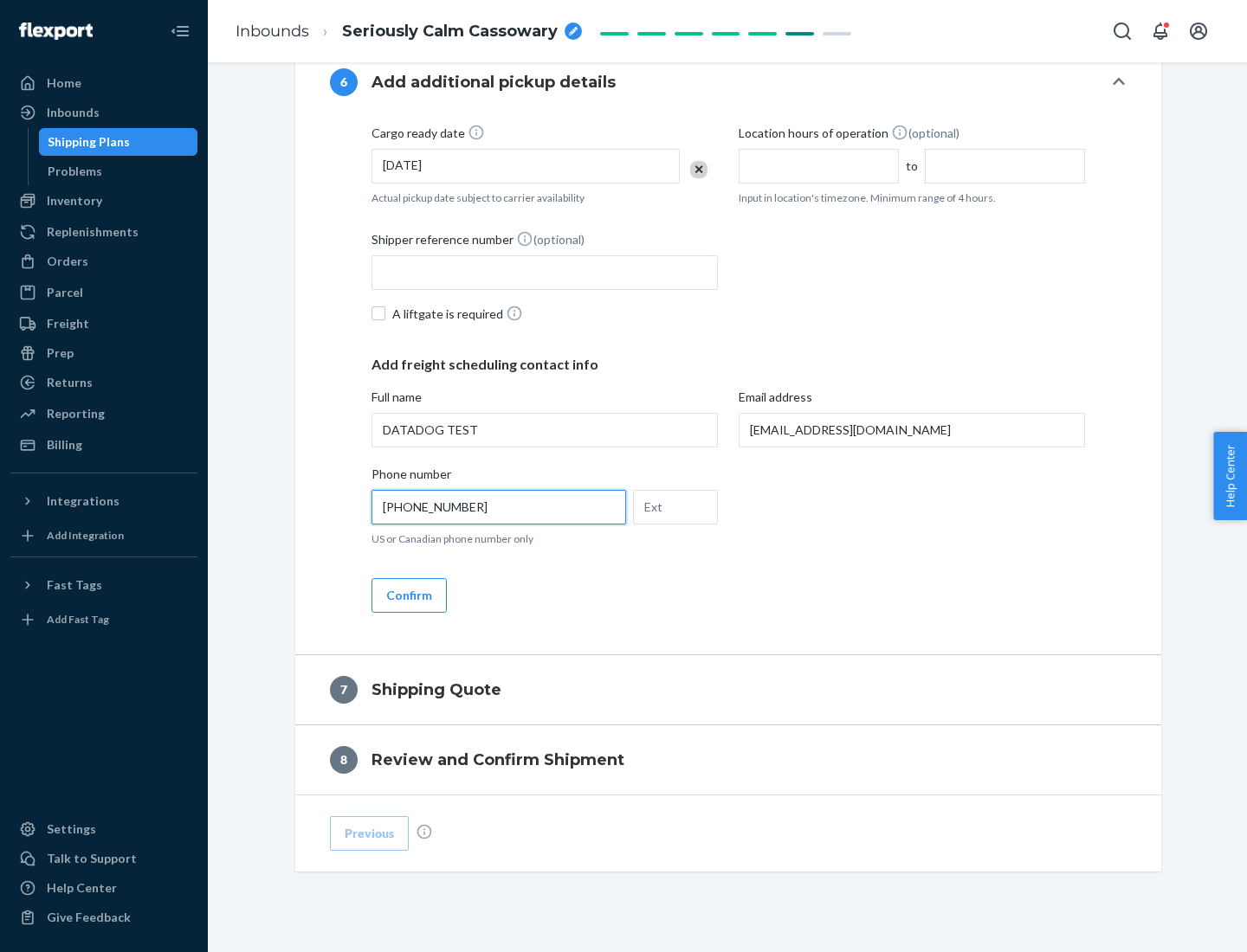
scroll to position [1038, 0]
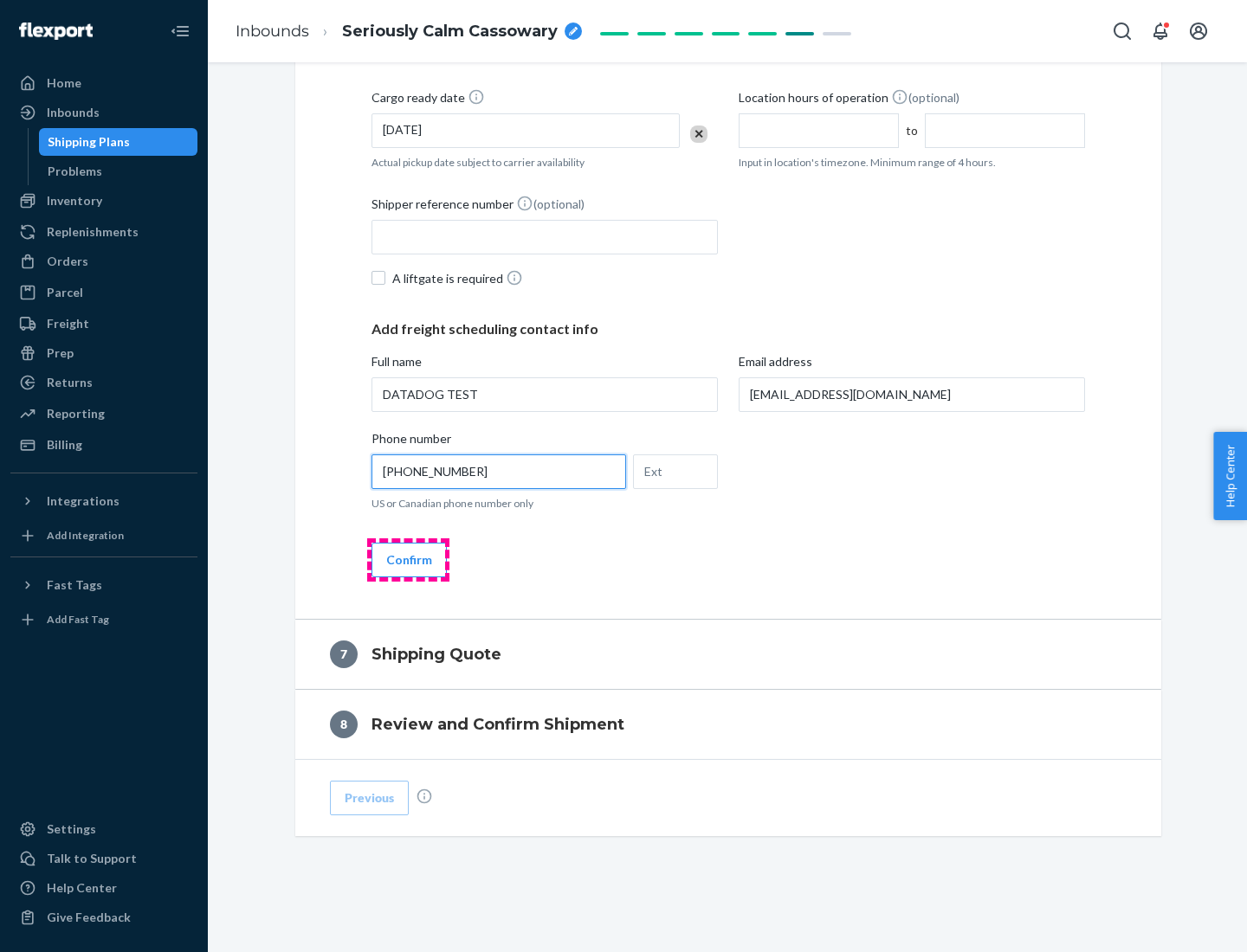
type input "[PHONE_NUMBER]"
click at [408, 559] on button "Confirm" at bounding box center [409, 559] width 75 height 34
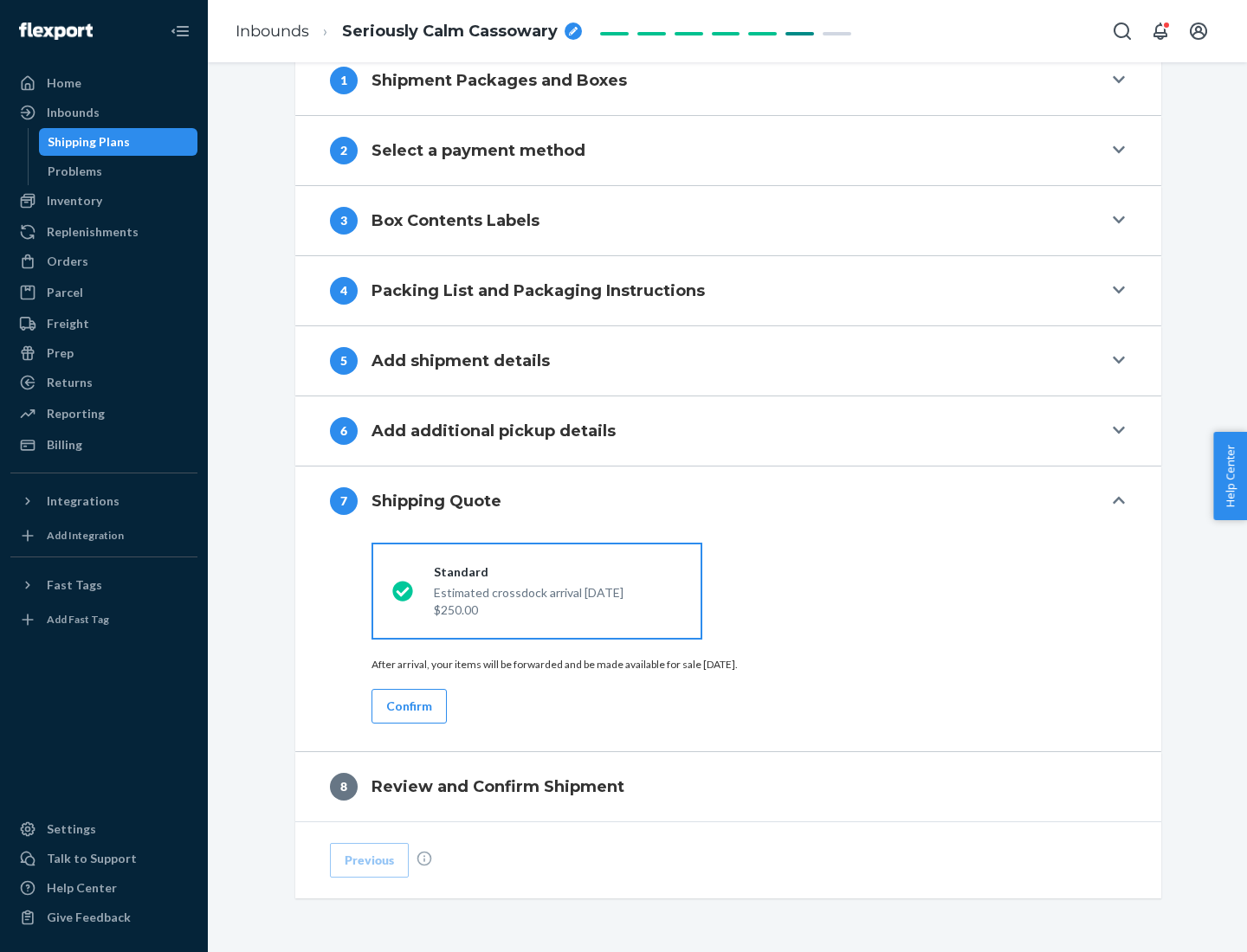
scroll to position [717, 0]
